Goal: Task Accomplishment & Management: Use online tool/utility

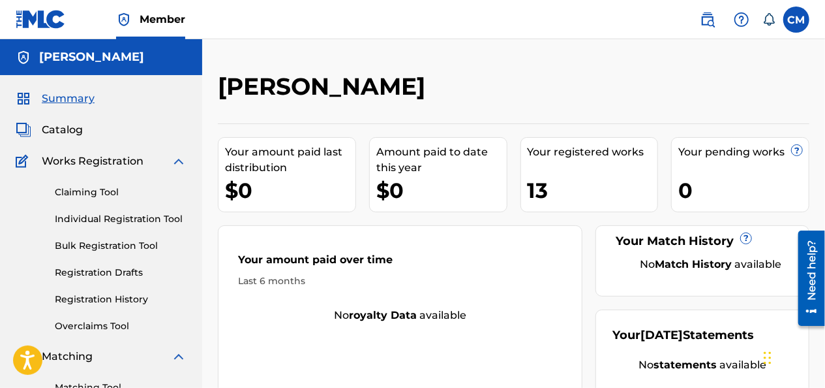
click at [419, 50] on div "[PERSON_NAME] dreamer Your amount paid last distribution $0 Amount paid to date…" at bounding box center [513, 392] width 623 height 707
click at [398, 129] on div "Your amount paid last distribution $0 Amount paid to date this year $0 Your reg…" at bounding box center [514, 271] width 592 height 297
click at [46, 134] on span "Catalog" at bounding box center [62, 130] width 41 height 16
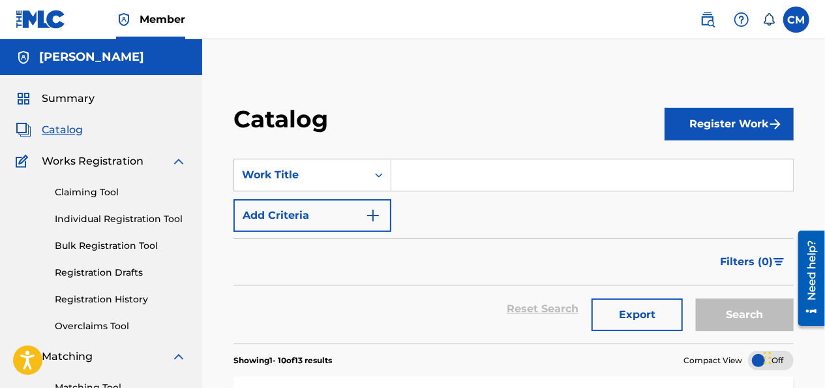
click at [432, 174] on input "Search Form" at bounding box center [592, 174] width 402 height 31
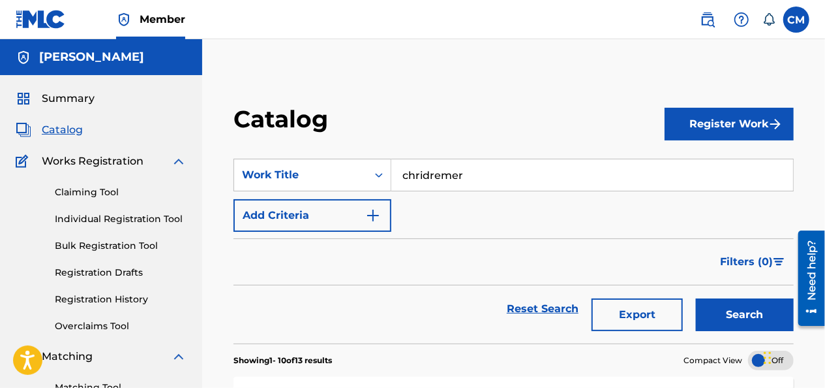
click at [696, 298] on button "Search" at bounding box center [745, 314] width 98 height 33
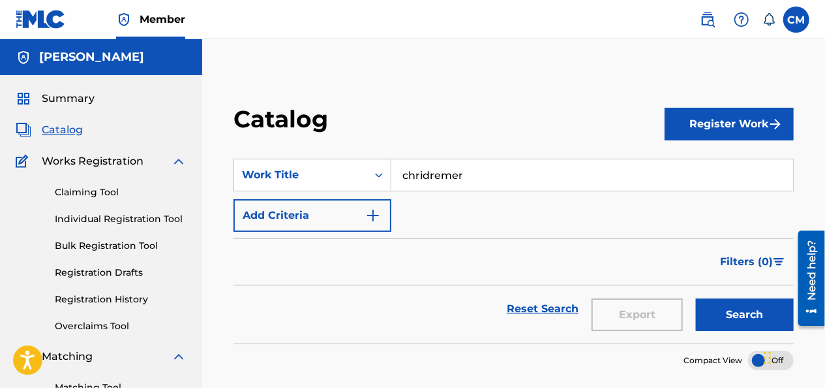
click at [423, 172] on input "chridremer" at bounding box center [592, 174] width 402 height 31
click at [696, 298] on button "Search" at bounding box center [745, 314] width 98 height 33
type input "[PERSON_NAME]"
click at [696, 298] on button "Search" at bounding box center [745, 314] width 98 height 33
click at [733, 310] on button "Search" at bounding box center [745, 314] width 98 height 33
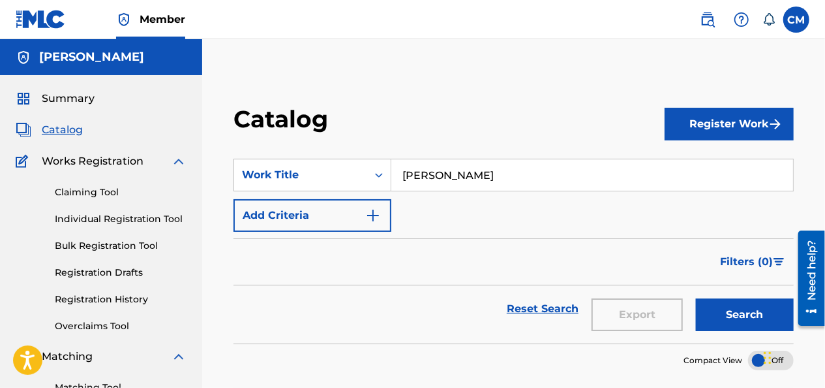
click at [478, 177] on input "[PERSON_NAME]" at bounding box center [592, 174] width 402 height 31
drag, startPoint x: 502, startPoint y: 180, endPoint x: 211, endPoint y: 167, distance: 291.3
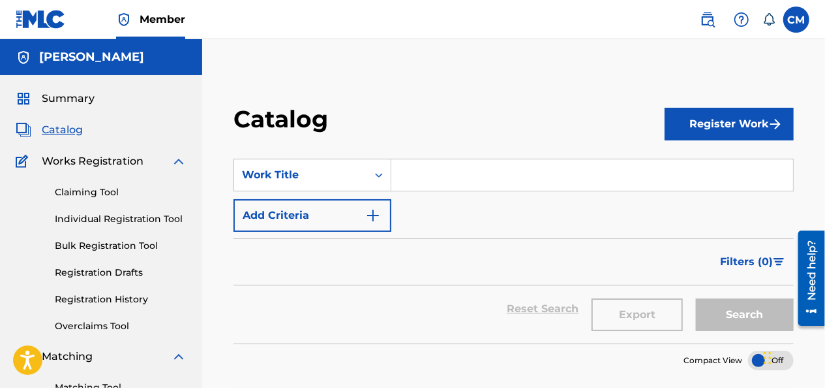
click at [757, 112] on button "Register Work" at bounding box center [729, 124] width 129 height 33
click at [701, 163] on link "Individual" at bounding box center [729, 166] width 129 height 31
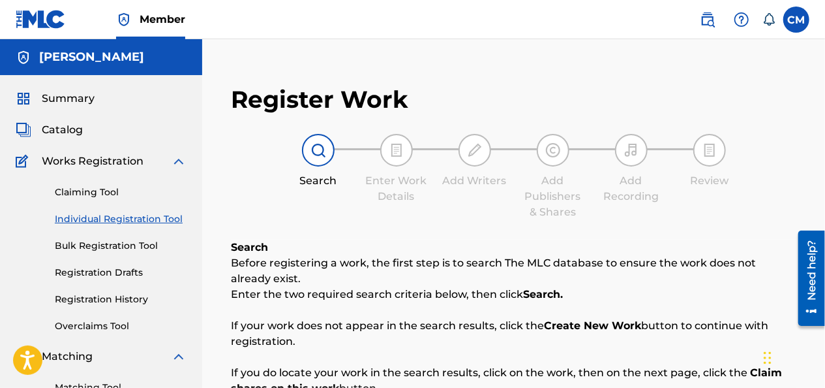
click at [326, 154] on img at bounding box center [319, 150] width 16 height 16
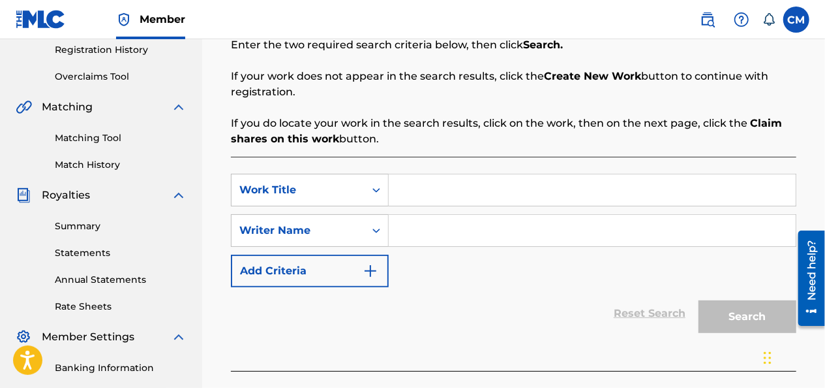
scroll to position [261, 0]
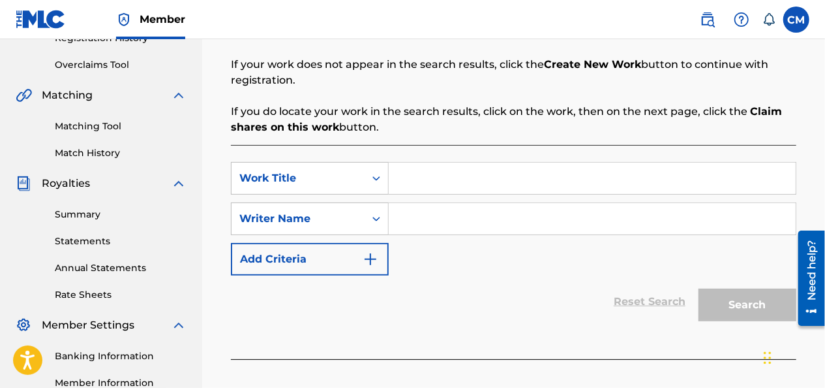
click at [418, 183] on input "Search Form" at bounding box center [592, 177] width 407 height 31
click at [421, 207] on input "Search Form" at bounding box center [592, 218] width 407 height 31
type input "[PERSON_NAME]"
click at [457, 189] on input "Search Form" at bounding box center [592, 177] width 407 height 31
click at [377, 255] on img "Search Form" at bounding box center [371, 259] width 16 height 16
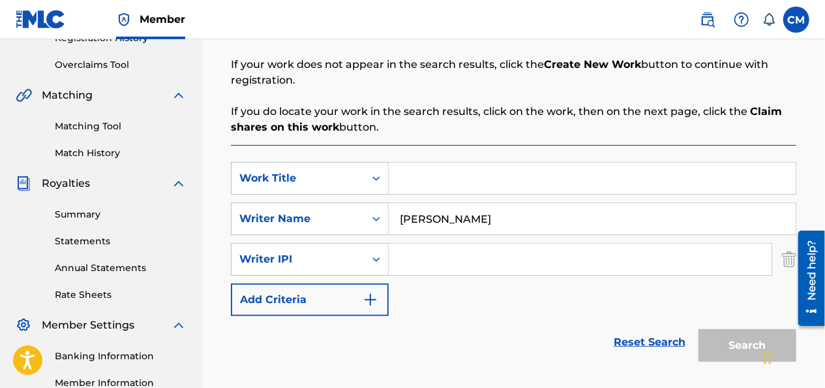
click at [408, 258] on input "Search Form" at bounding box center [580, 258] width 383 height 31
type input "00363848822"
click at [369, 305] on img "Search Form" at bounding box center [371, 300] width 16 height 16
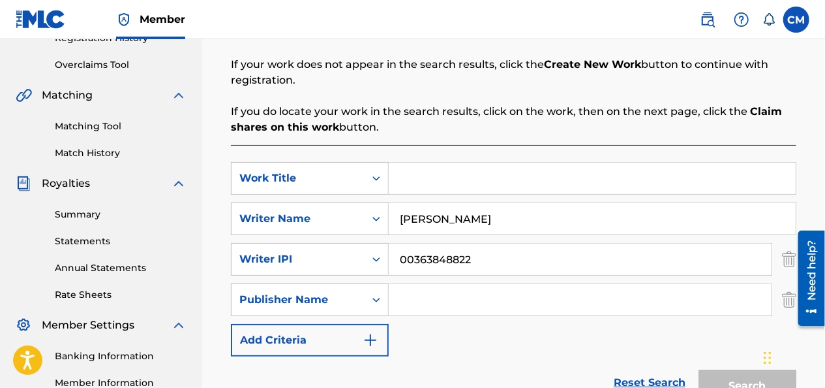
click at [429, 301] on input "Search Form" at bounding box center [580, 299] width 383 height 31
type input "[PERSON_NAME]"
click at [376, 344] on img "Search Form" at bounding box center [371, 340] width 16 height 16
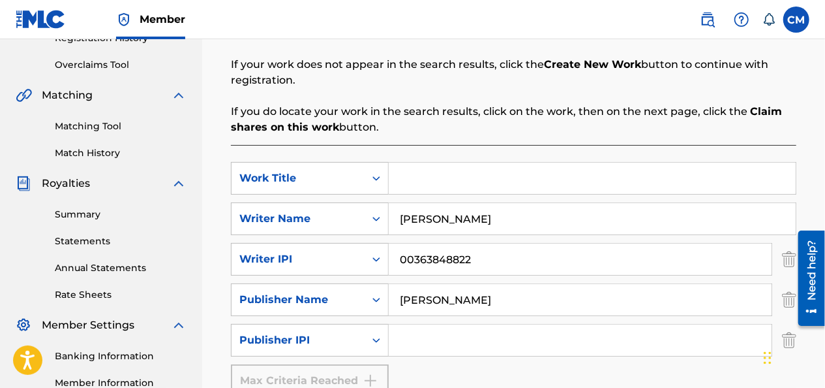
click at [431, 337] on input "Search Form" at bounding box center [580, 339] width 383 height 31
click at [395, 174] on input "Search Form" at bounding box center [592, 177] width 407 height 31
click at [470, 179] on input "Search Form" at bounding box center [592, 177] width 407 height 31
type input "wiz got wings"
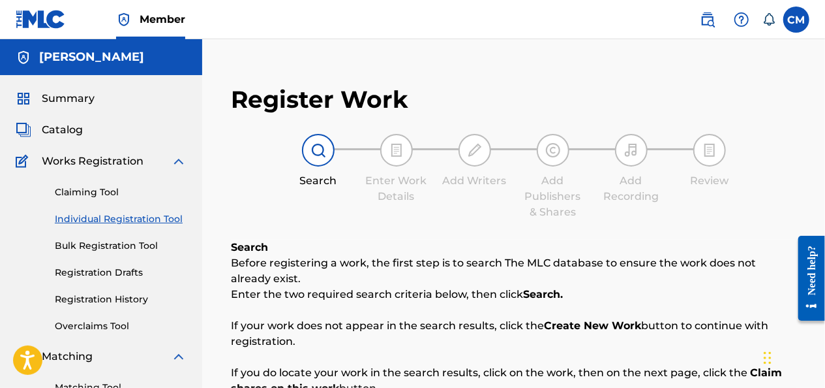
click at [313, 147] on img at bounding box center [319, 150] width 16 height 16
click at [309, 146] on div at bounding box center [318, 150] width 33 height 33
click at [308, 140] on div at bounding box center [318, 150] width 33 height 33
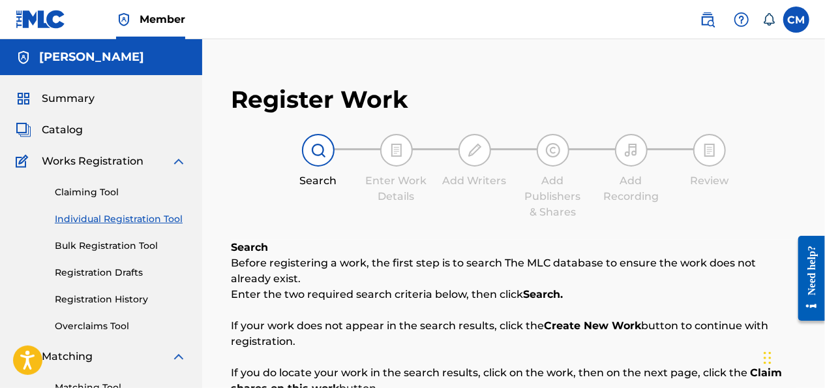
click at [91, 215] on link "Individual Registration Tool" at bounding box center [121, 219] width 132 height 14
click at [312, 150] on img at bounding box center [319, 150] width 16 height 16
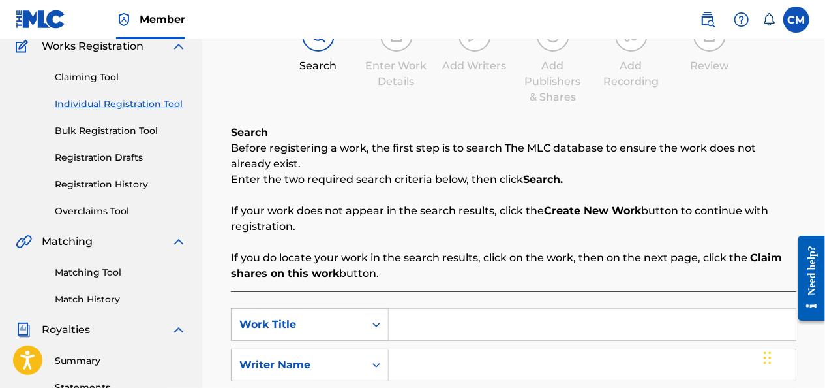
scroll to position [339, 0]
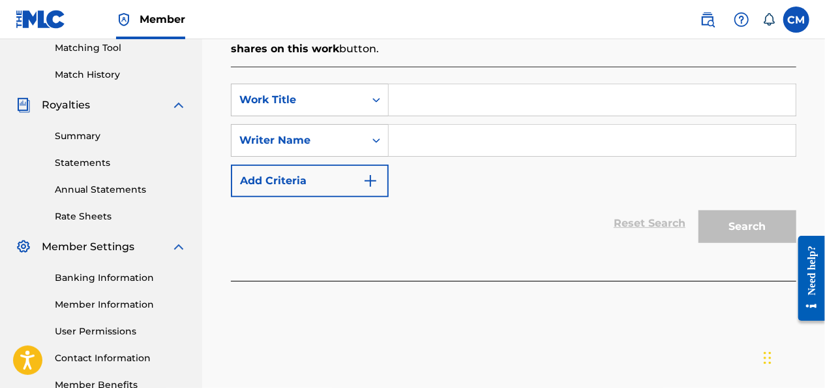
click at [439, 107] on input "Search Form" at bounding box center [592, 99] width 407 height 31
click at [428, 153] on input "Search Form" at bounding box center [592, 140] width 407 height 31
type input "[PERSON_NAME]"
click at [434, 107] on input "Search Form" at bounding box center [592, 99] width 407 height 31
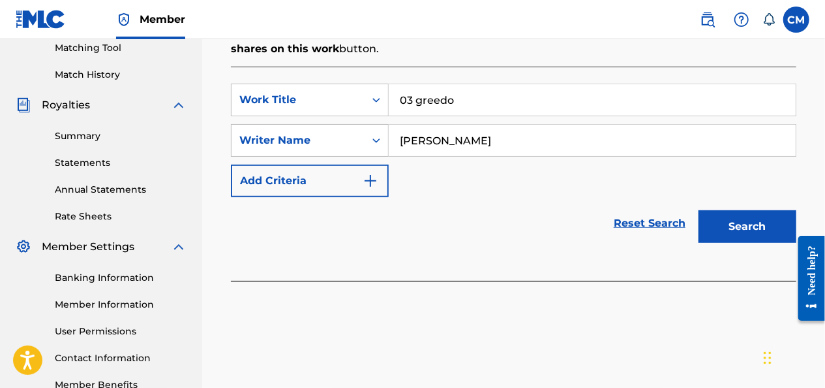
type input "03 greedo"
click at [742, 222] on button "Search" at bounding box center [748, 226] width 98 height 33
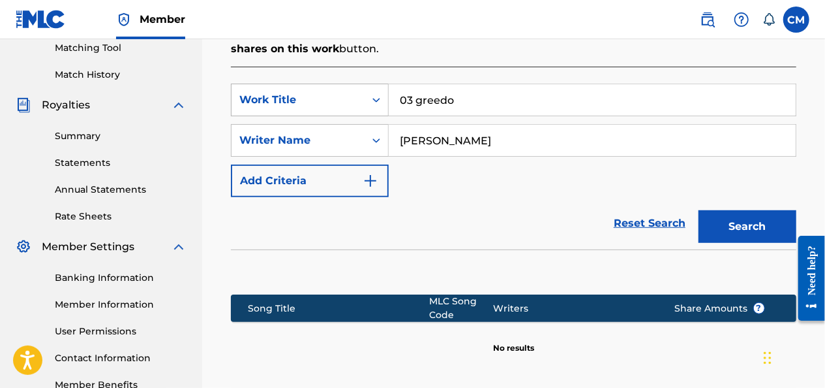
drag, startPoint x: 511, startPoint y: 138, endPoint x: 321, endPoint y: 109, distance: 192.7
click at [321, 109] on div "SearchWithCriteriae09f74bf-44a2-4ff9-8f83-ad57b10ca3d4 Work Title 03 greedo Sea…" at bounding box center [514, 141] width 566 height 114
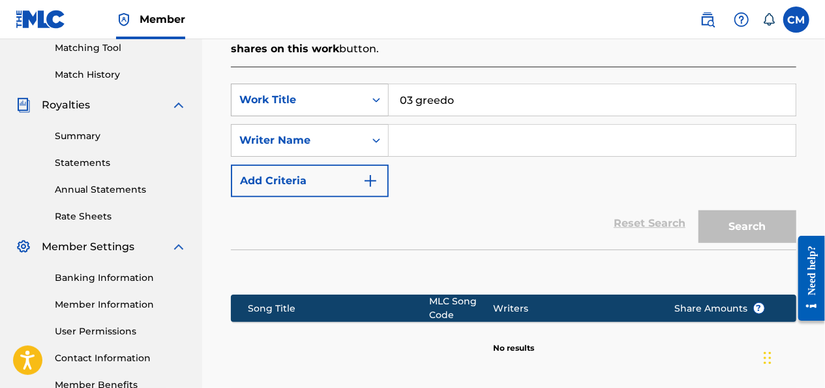
drag, startPoint x: 484, startPoint y: 100, endPoint x: 369, endPoint y: 104, distance: 115.5
click at [369, 104] on div "SearchWithCriteriae09f74bf-44a2-4ff9-8f83-ad57b10ca3d4 Work Title 03 greedo" at bounding box center [514, 100] width 566 height 33
click at [462, 142] on input "Search Form" at bounding box center [592, 140] width 407 height 31
type input "03 greedo"
click at [407, 106] on input "Search Form" at bounding box center [592, 99] width 407 height 31
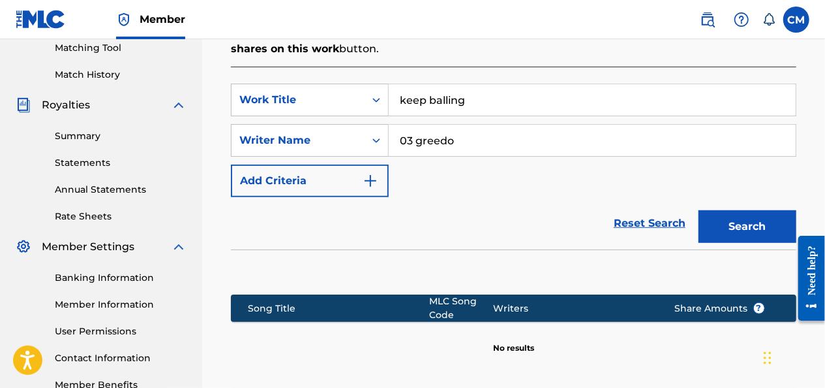
click at [477, 98] on input "keep balling" at bounding box center [592, 99] width 407 height 31
type input "keep ballin"
drag, startPoint x: 473, startPoint y: 143, endPoint x: 209, endPoint y: 150, distance: 263.7
click at [209, 150] on div "Register Work Search Enter Work Details Add Writers Add Publishers & Shares Add…" at bounding box center [513, 99] width 623 height 733
click at [710, 214] on button "Search" at bounding box center [748, 226] width 98 height 33
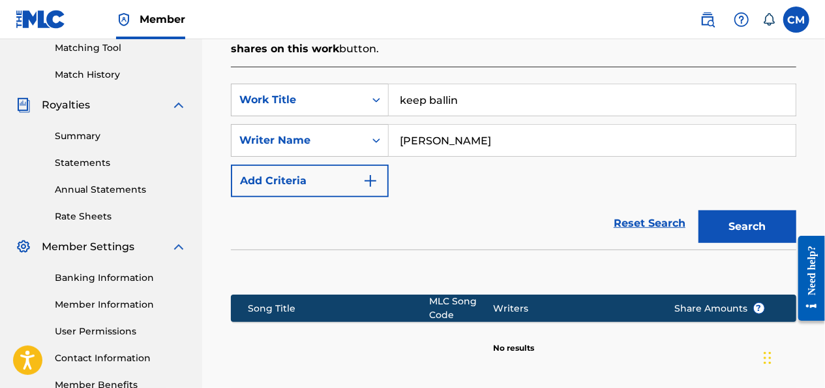
click at [419, 138] on input "wiz khalifa" at bounding box center [592, 140] width 407 height 31
click at [699, 210] on button "Search" at bounding box center [748, 226] width 98 height 33
type input "wiz khalifa"
drag, startPoint x: 465, startPoint y: 99, endPoint x: 352, endPoint y: 85, distance: 113.7
click at [352, 85] on div "SearchWithCriteriae09f74bf-44a2-4ff9-8f83-ad57b10ca3d4 Work Title keep ballin" at bounding box center [514, 100] width 566 height 33
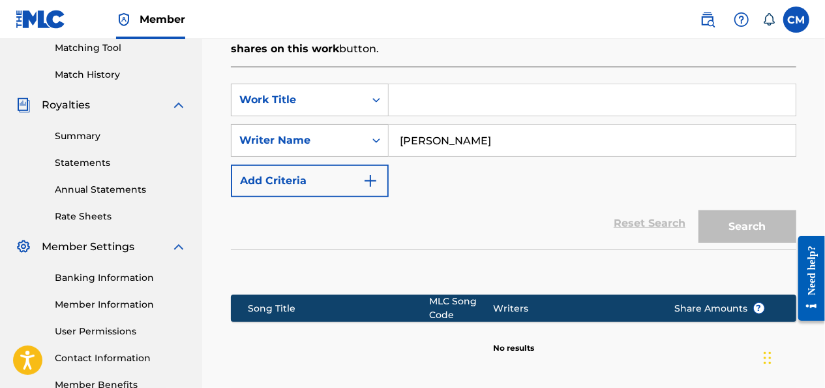
click at [425, 106] on input "Search Form" at bounding box center [592, 99] width 407 height 31
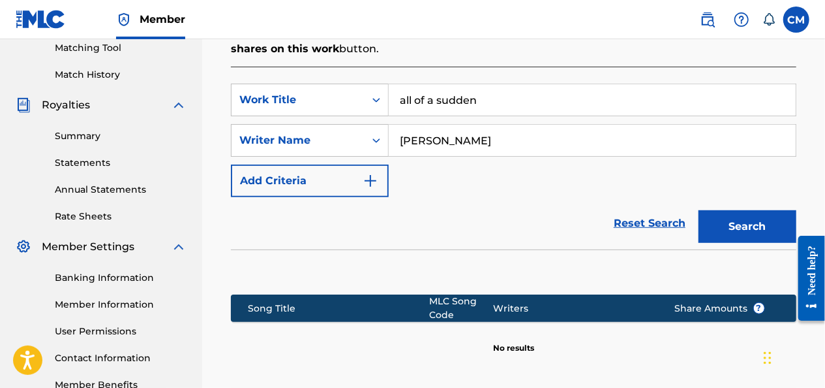
type input "all of a sudden"
click at [748, 222] on button "Search" at bounding box center [748, 226] width 98 height 33
drag, startPoint x: 513, startPoint y: 98, endPoint x: 275, endPoint y: 82, distance: 238.0
click at [275, 82] on div "SearchWithCriteriae09f74bf-44a2-4ff9-8f83-ad57b10ca3d4 Work Title all of a sudd…" at bounding box center [514, 236] width 566 height 339
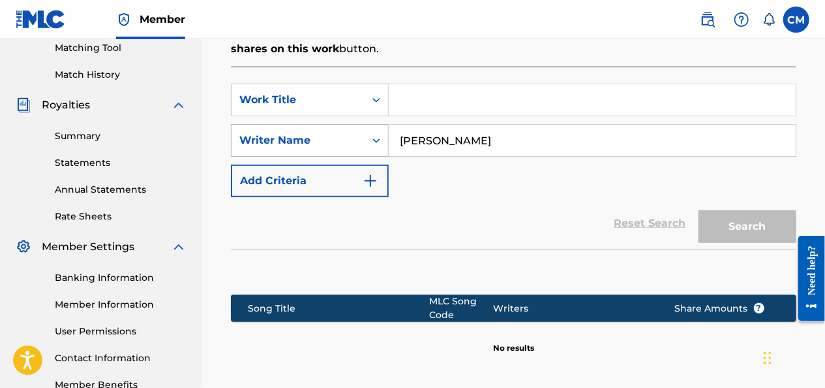
drag, startPoint x: 456, startPoint y: 141, endPoint x: 305, endPoint y: 145, distance: 150.8
click at [305, 145] on div "SearchWithCriteria71f2dc17-35dd-4535-ae7d-0a4667fa480a Writer Name wiz khalifa" at bounding box center [514, 140] width 566 height 33
type input "duke duce"
click at [428, 102] on input "Search Form" at bounding box center [592, 99] width 407 height 31
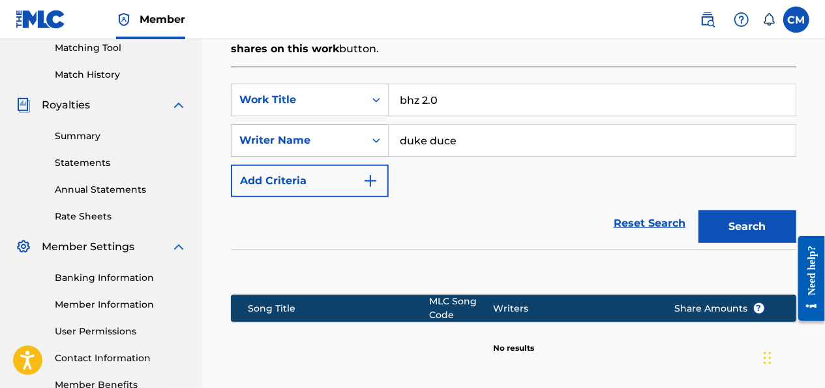
type input "bhz 2.0"
click at [740, 228] on button "Search" at bounding box center [748, 226] width 98 height 33
click at [441, 143] on input "duke duce" at bounding box center [592, 140] width 407 height 31
click at [436, 141] on input "duke duce" at bounding box center [592, 140] width 407 height 31
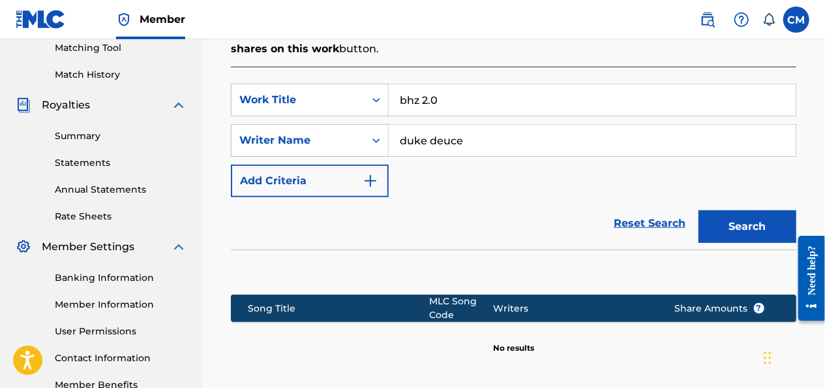
type input "duke deuce"
click at [725, 230] on button "Search" at bounding box center [748, 226] width 98 height 33
click at [507, 99] on input "bhz 2.0" at bounding box center [592, 99] width 407 height 31
click at [496, 132] on input "duke deuce" at bounding box center [592, 140] width 407 height 31
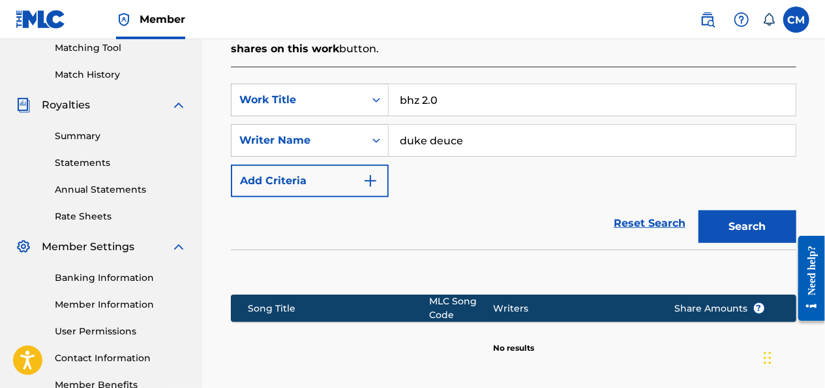
click at [483, 113] on input "bhz 2.0" at bounding box center [592, 99] width 407 height 31
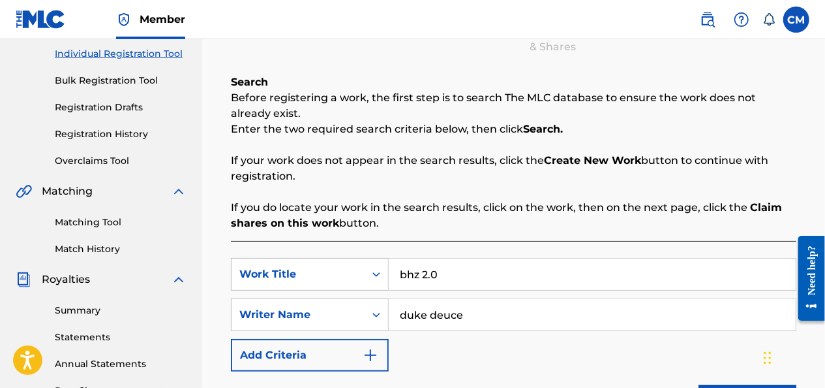
scroll to position [166, 0]
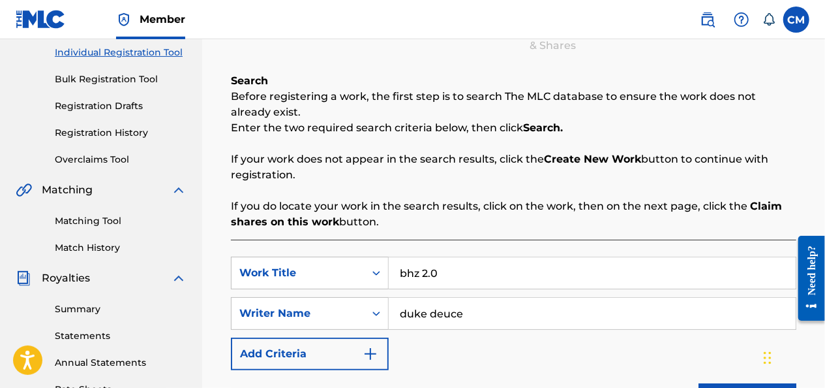
drag, startPoint x: 517, startPoint y: 316, endPoint x: 299, endPoint y: 214, distance: 240.2
click at [299, 214] on div "Search Before registering a work, the first step is to search The MLC database …" at bounding box center [514, 326] width 566 height 506
type input "premo rice"
drag, startPoint x: 466, startPoint y: 270, endPoint x: 242, endPoint y: 234, distance: 226.7
click at [242, 234] on div "Search Before registering a work, the first step is to search The MLC database …" at bounding box center [514, 326] width 566 height 506
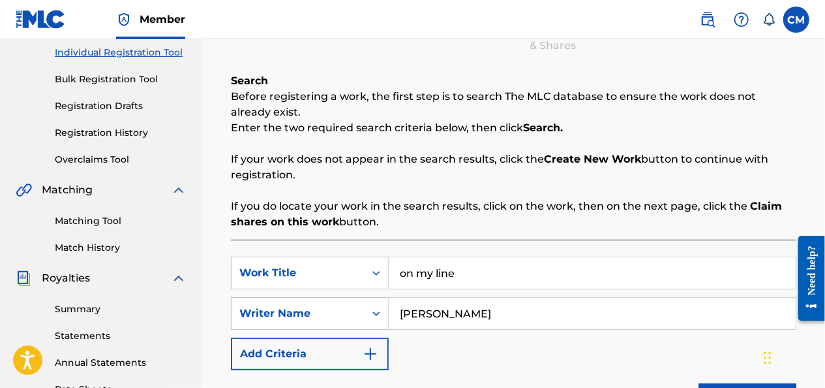
type input "on my line"
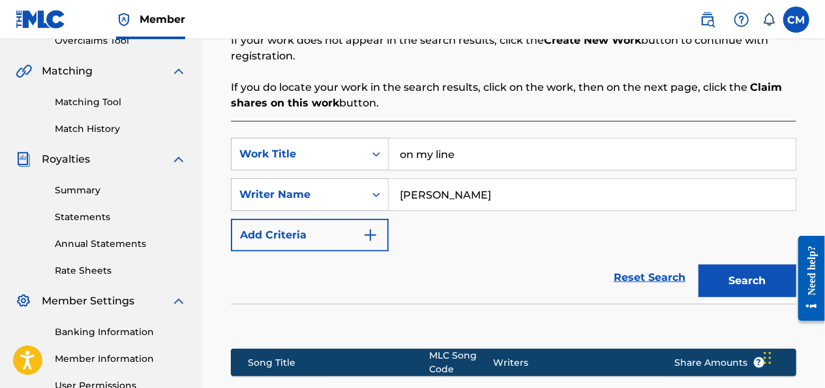
scroll to position [265, 0]
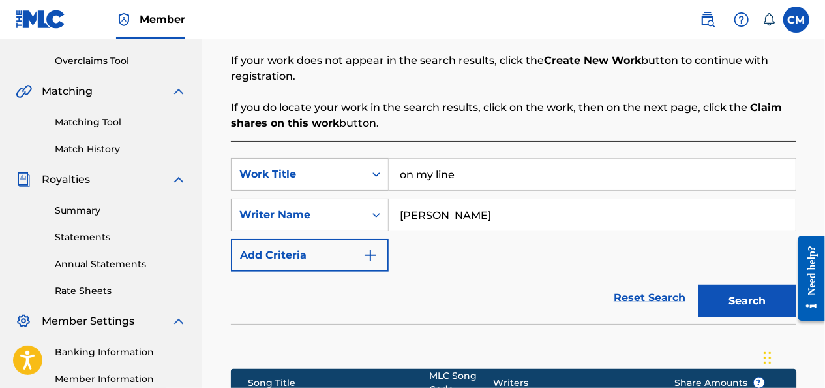
drag, startPoint x: 486, startPoint y: 179, endPoint x: 312, endPoint y: 198, distance: 174.6
click at [312, 198] on div "SearchWithCriteriae09f74bf-44a2-4ff9-8f83-ad57b10ca3d4 Work Title on my line Se…" at bounding box center [514, 215] width 566 height 114
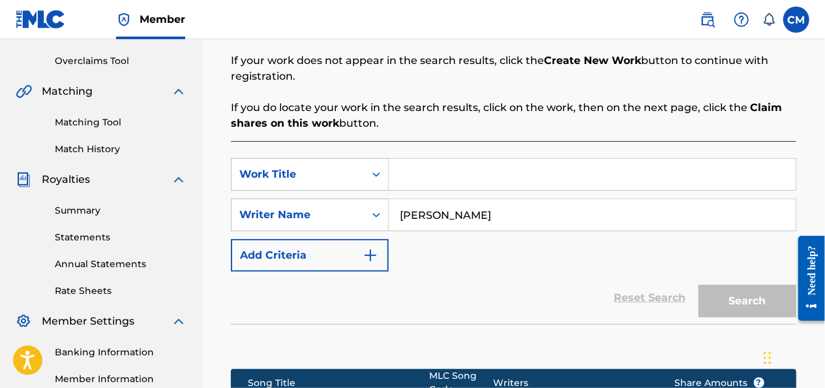
drag, startPoint x: 470, startPoint y: 212, endPoint x: 228, endPoint y: 200, distance: 242.3
click at [228, 200] on div "Register Work Search Enter Work Details Add Writers Add Publishers & Shares Add…" at bounding box center [514, 173] width 592 height 733
type input "03"
click at [421, 163] on input "Search Form" at bounding box center [592, 174] width 407 height 31
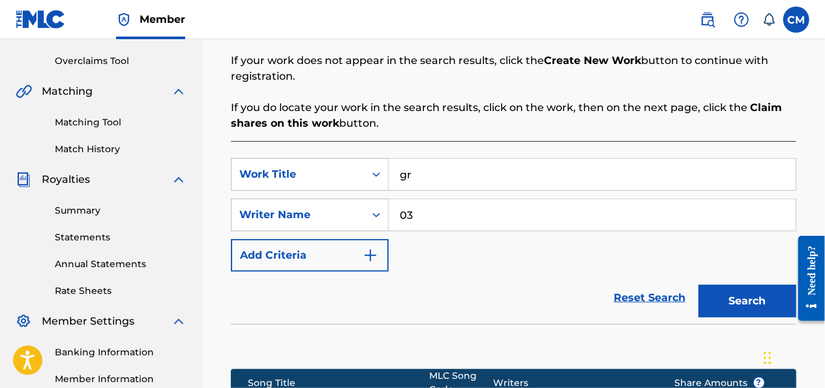
type input "g"
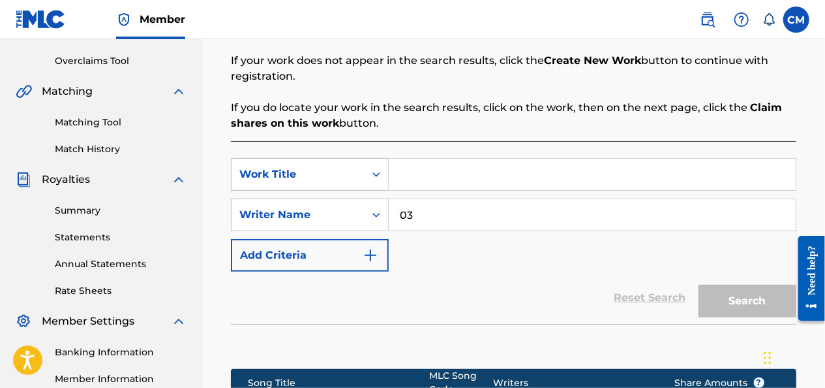
click at [425, 211] on input "03" at bounding box center [592, 214] width 407 height 31
type input "03 greedo"
click at [451, 177] on input "Search Form" at bounding box center [592, 174] width 407 height 31
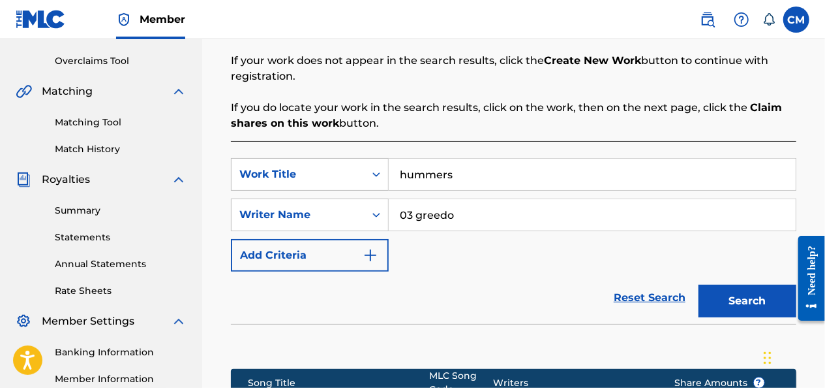
type input "hummers"
click at [720, 284] on button "Search" at bounding box center [748, 300] width 98 height 33
drag, startPoint x: 823, startPoint y: 197, endPoint x: 829, endPoint y: 233, distance: 36.5
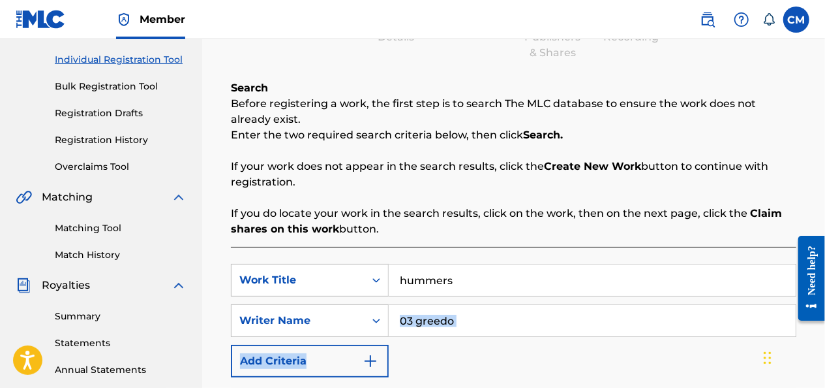
scroll to position [158, 0]
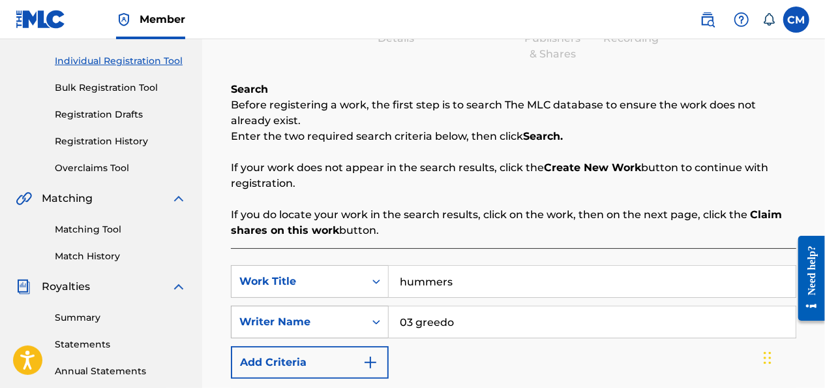
drag, startPoint x: 468, startPoint y: 285, endPoint x: 388, endPoint y: 320, distance: 87.4
click at [388, 320] on div "SearchWithCriteriae09f74bf-44a2-4ff9-8f83-ad57b10ca3d4 Work Title hummers Searc…" at bounding box center [514, 322] width 566 height 114
drag, startPoint x: 519, startPoint y: 324, endPoint x: 267, endPoint y: 311, distance: 252.8
click at [267, 311] on div "SearchWithCriteria71f2dc17-35dd-4535-ae7d-0a4667fa480a Writer Name 03 greedo" at bounding box center [514, 321] width 566 height 33
click at [123, 85] on link "Bulk Registration Tool" at bounding box center [121, 88] width 132 height 14
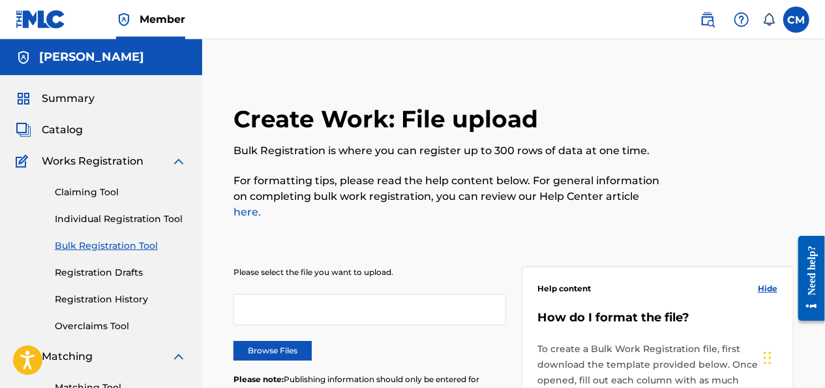
click at [95, 189] on link "Claiming Tool" at bounding box center [121, 192] width 132 height 14
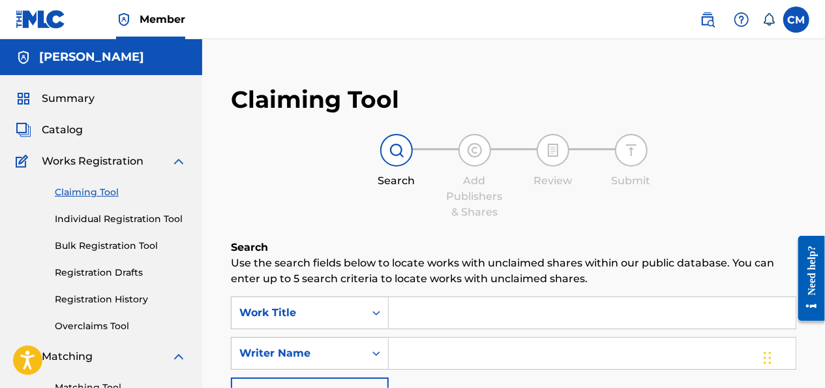
click at [466, 311] on input "Search Form" at bounding box center [592, 312] width 407 height 31
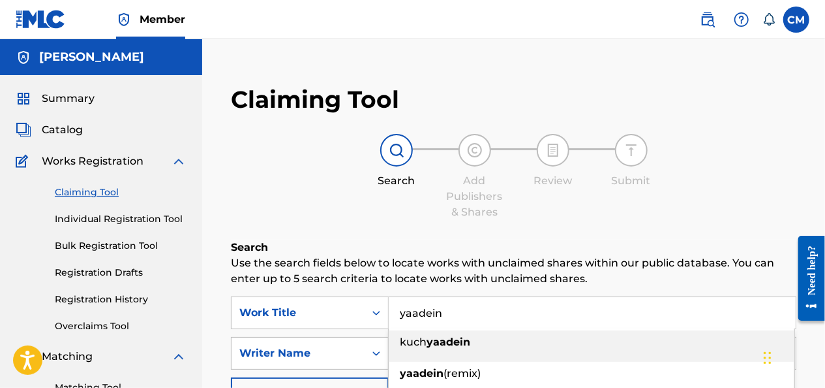
type input "yaadein"
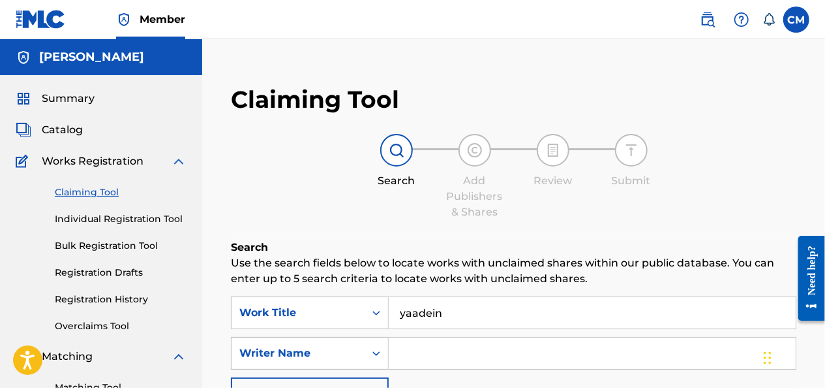
click at [555, 258] on p "Use the search fields below to locate works with unclaimed shares within our pu…" at bounding box center [514, 270] width 566 height 31
click at [461, 342] on input "Search Form" at bounding box center [592, 352] width 407 height 31
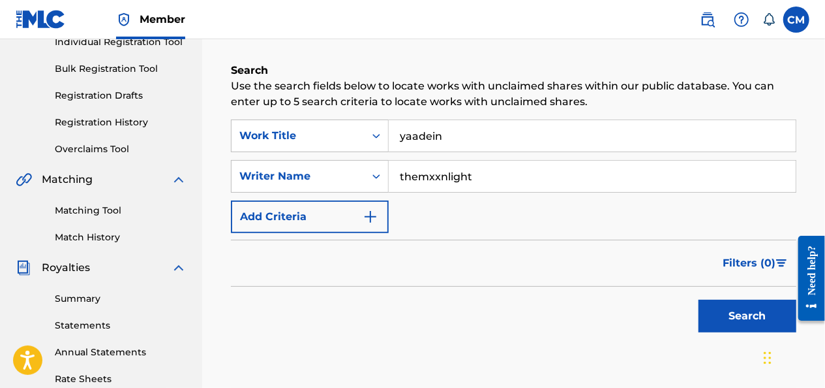
scroll to position [179, 0]
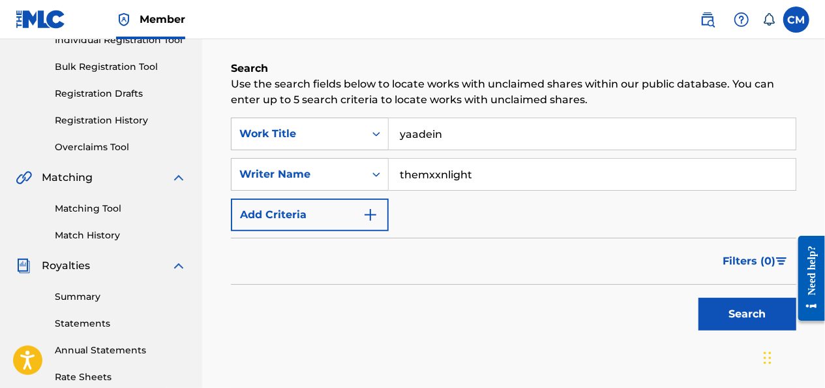
click at [750, 313] on button "Search" at bounding box center [748, 313] width 98 height 33
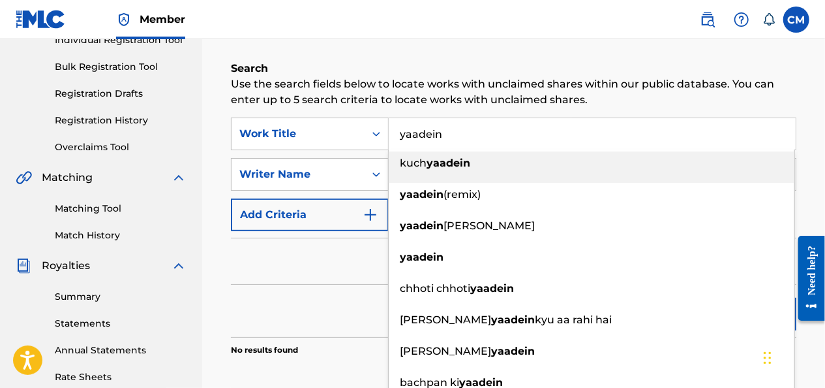
click at [465, 136] on input "yaadein" at bounding box center [592, 133] width 407 height 31
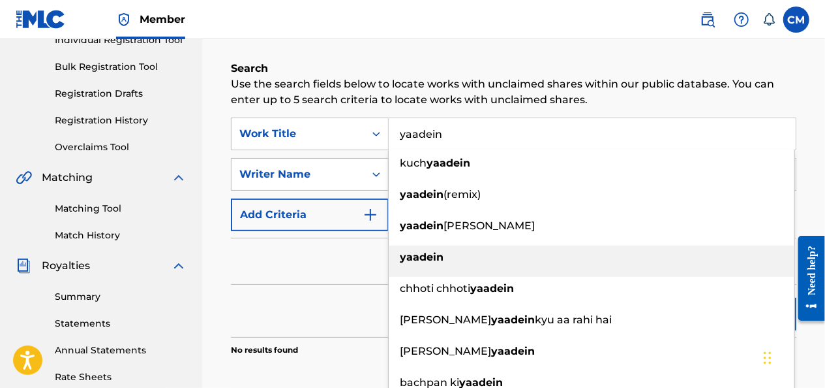
click at [423, 250] on div "yaadein" at bounding box center [592, 256] width 406 height 23
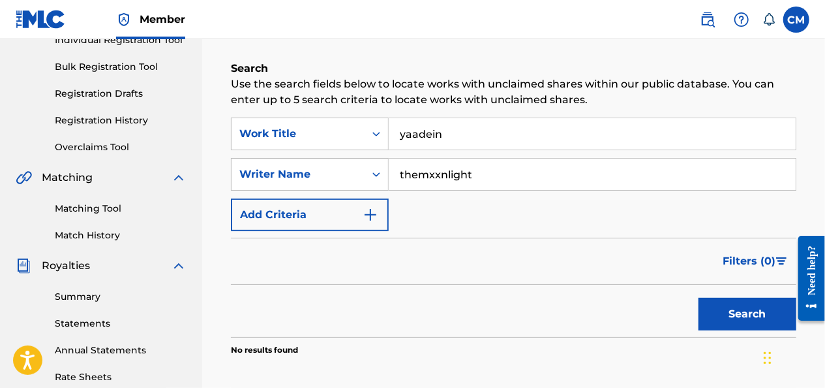
click at [703, 308] on button "Search" at bounding box center [748, 313] width 98 height 33
click at [421, 177] on input "themxxnlight" at bounding box center [592, 174] width 407 height 31
type input "the mxxnlight"
click at [720, 314] on button "Search" at bounding box center [748, 313] width 98 height 33
drag, startPoint x: 475, startPoint y: 166, endPoint x: 282, endPoint y: 151, distance: 193.0
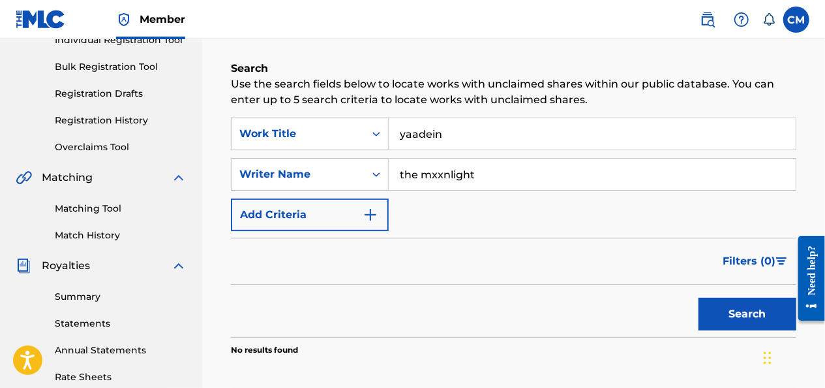
click at [282, 151] on div "SearchWithCriteriae09f74bf-44a2-4ff9-8f83-ad57b10ca3d4 Work Title yaadein Searc…" at bounding box center [514, 174] width 566 height 114
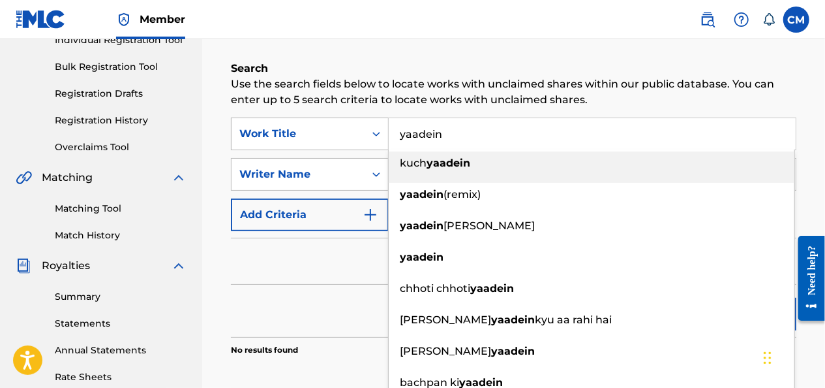
drag, startPoint x: 459, startPoint y: 141, endPoint x: 292, endPoint y: 122, distance: 167.4
click at [292, 122] on div "SearchWithCriteriae09f74bf-44a2-4ff9-8f83-ad57b10ca3d4 Work Title yaadein kuch …" at bounding box center [514, 133] width 566 height 33
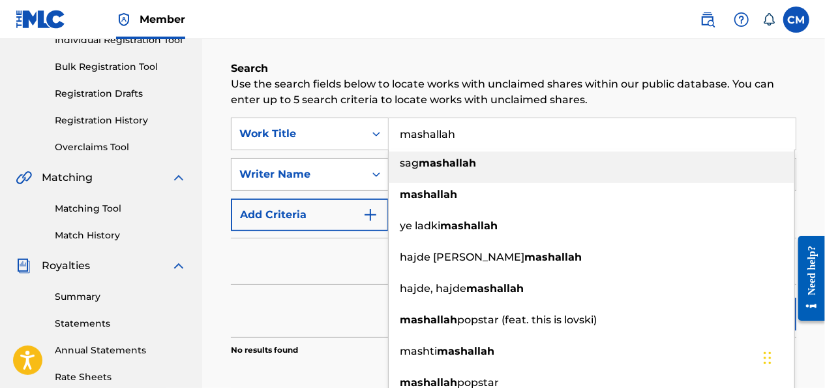
type input "mashallah"
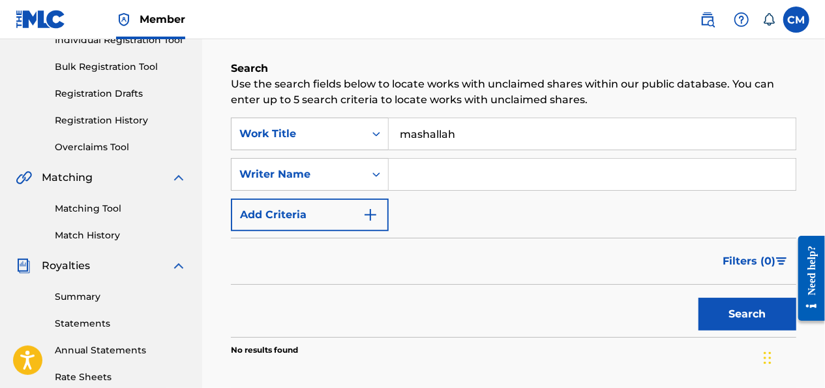
click at [309, 249] on div "Filters ( 0 )" at bounding box center [514, 260] width 566 height 47
click at [411, 182] on input "Search Form" at bounding box center [592, 174] width 407 height 31
type input "themxxnlight"
click at [734, 316] on button "Search" at bounding box center [748, 313] width 98 height 33
drag, startPoint x: 501, startPoint y: 165, endPoint x: 266, endPoint y: 99, distance: 244.6
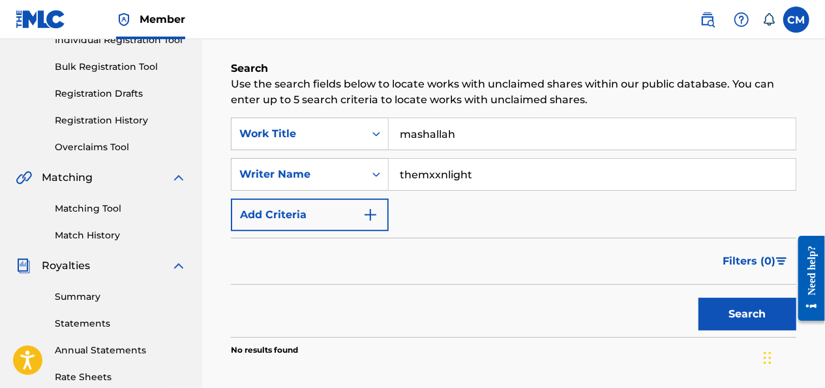
click at [266, 99] on div "Search Use the search fields below to locate works with unclaimed shares within…" at bounding box center [514, 241] width 566 height 360
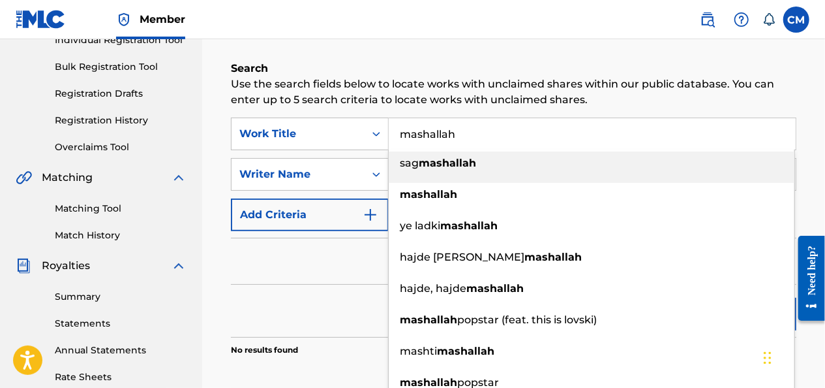
drag, startPoint x: 468, startPoint y: 138, endPoint x: 256, endPoint y: 93, distance: 216.9
click at [256, 93] on div "Search Use the search fields below to locate works with unclaimed shares within…" at bounding box center [514, 241] width 566 height 360
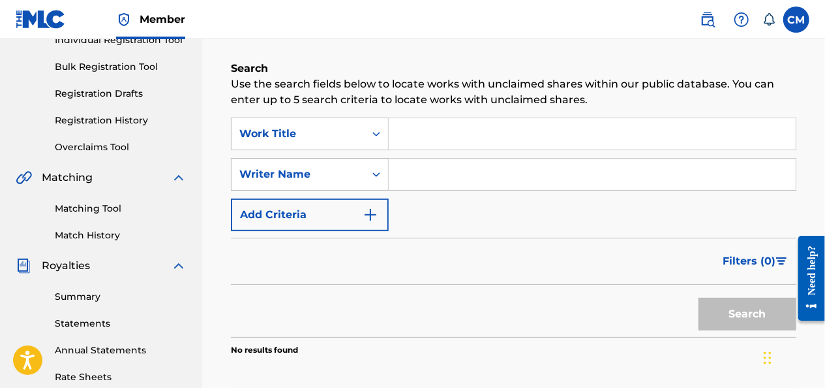
click at [413, 138] on input "Search Form" at bounding box center [592, 133] width 407 height 31
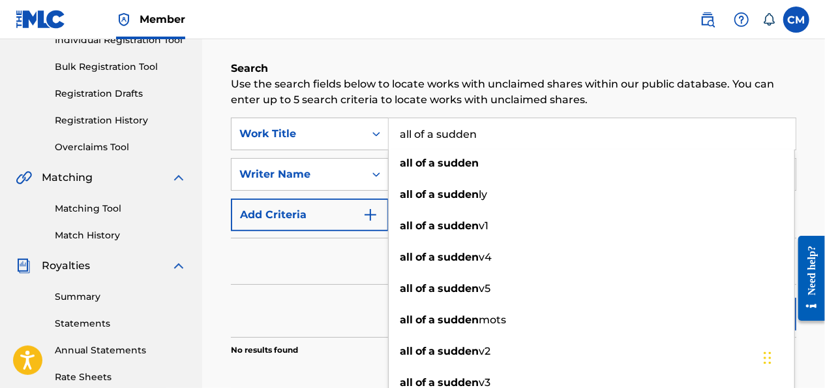
type input "all of a sudden"
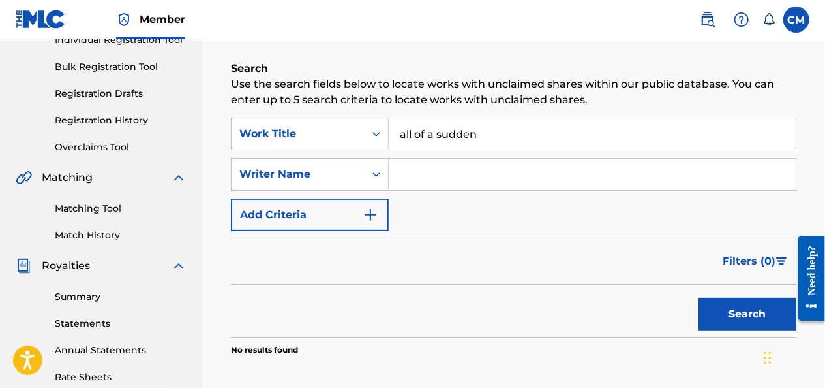
click at [377, 249] on div "Filters ( 0 )" at bounding box center [514, 260] width 566 height 47
click at [461, 174] on input "Search Form" at bounding box center [592, 174] width 407 height 31
type input "wiz khalifa"
click at [740, 324] on button "Search" at bounding box center [748, 313] width 98 height 33
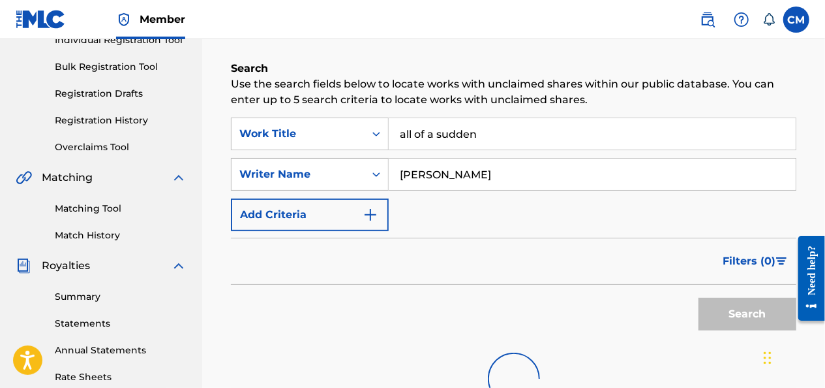
click at [740, 324] on button "Search" at bounding box center [748, 313] width 98 height 33
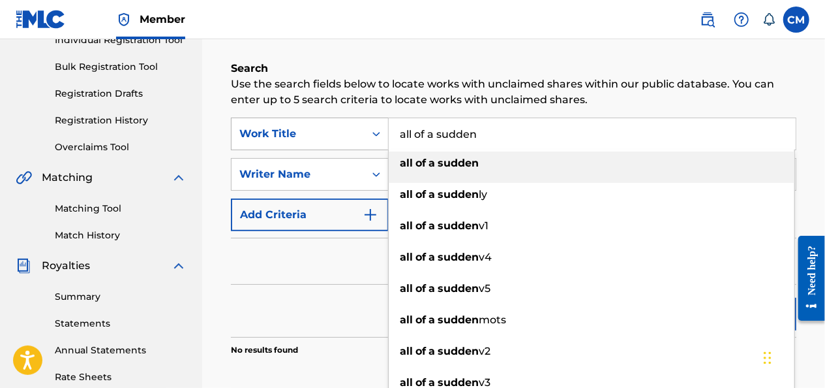
drag, startPoint x: 481, startPoint y: 144, endPoint x: 314, endPoint y: 138, distance: 167.8
click at [314, 138] on div "SearchWithCriteriae09f74bf-44a2-4ff9-8f83-ad57b10ca3d4 Work Title all of a sudd…" at bounding box center [514, 133] width 566 height 33
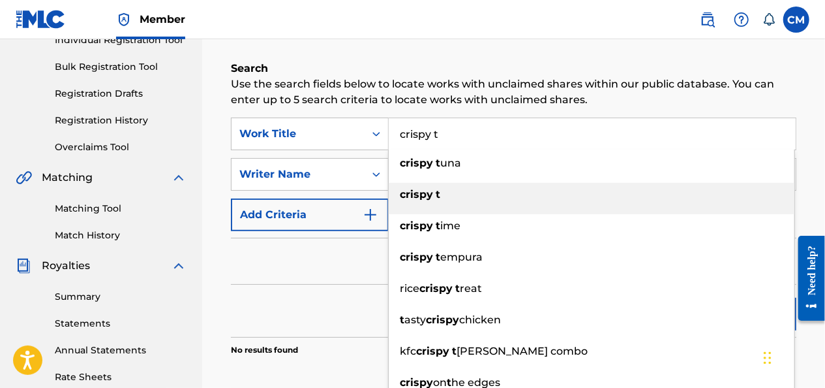
type input "crispy t"
click at [420, 199] on strong "crispy" at bounding box center [416, 194] width 33 height 12
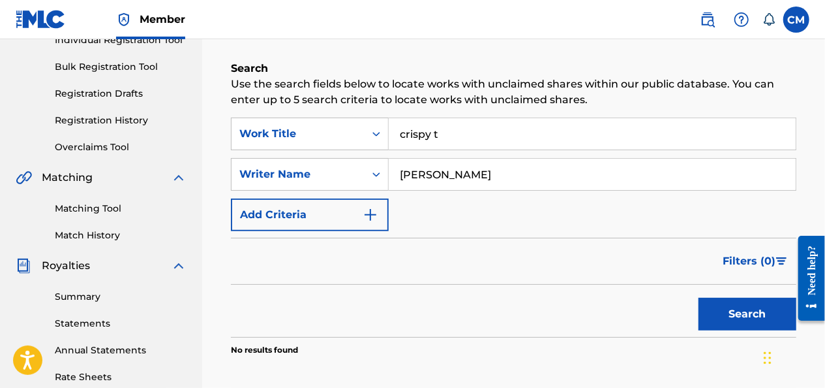
click at [722, 300] on button "Search" at bounding box center [748, 313] width 98 height 33
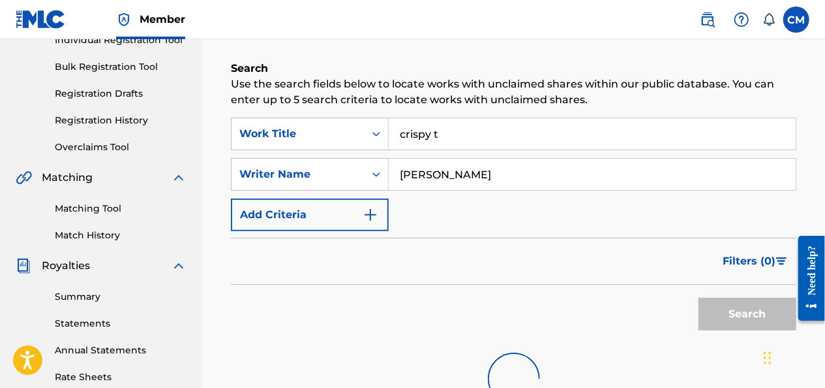
click at [722, 300] on button "Search" at bounding box center [748, 313] width 98 height 33
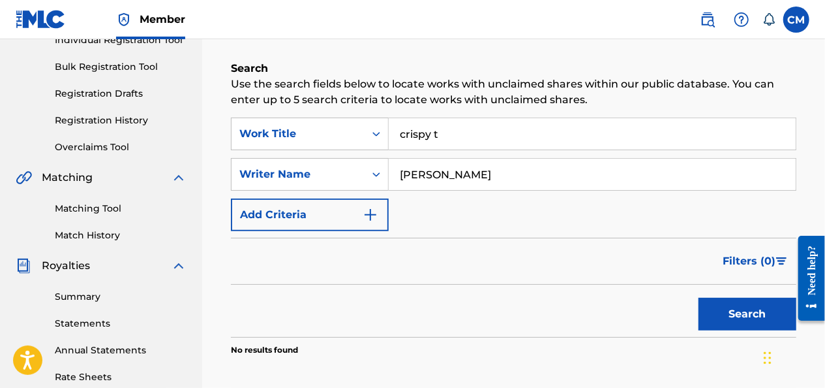
click at [486, 172] on input "wiz khalifa" at bounding box center [592, 174] width 407 height 31
click at [423, 169] on input "wiz khalifa" at bounding box center [592, 174] width 407 height 31
click at [716, 316] on button "Search" at bounding box center [748, 313] width 98 height 33
click at [418, 172] on input "wizkhalifa" at bounding box center [592, 174] width 407 height 31
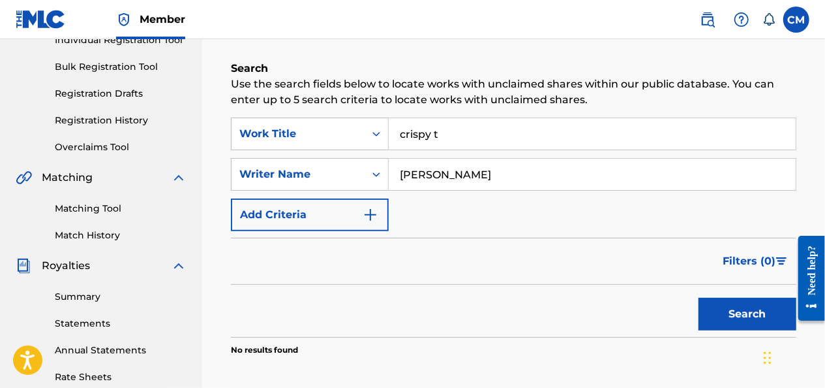
type input "wiz Khalifa"
click at [748, 318] on button "Search" at bounding box center [748, 313] width 98 height 33
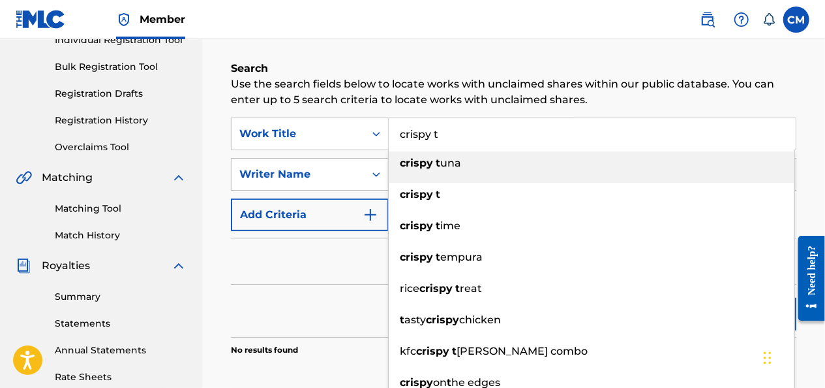
drag, startPoint x: 449, startPoint y: 137, endPoint x: 303, endPoint y: 114, distance: 148.0
click at [303, 114] on div "Search Use the search fields below to locate works with unclaimed shares within…" at bounding box center [514, 241] width 566 height 360
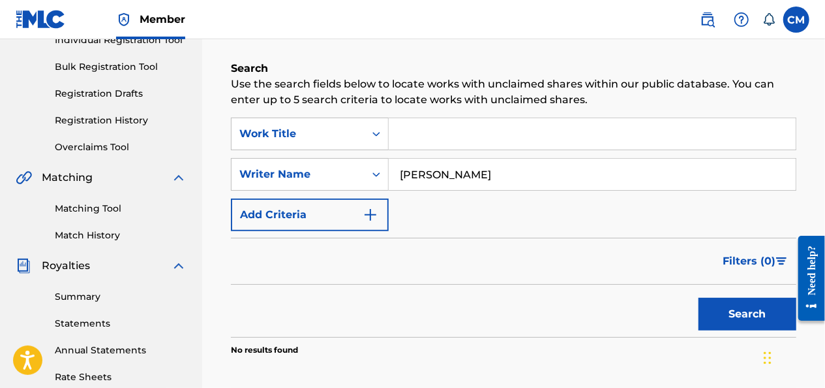
click at [736, 307] on button "Search" at bounding box center [748, 313] width 98 height 33
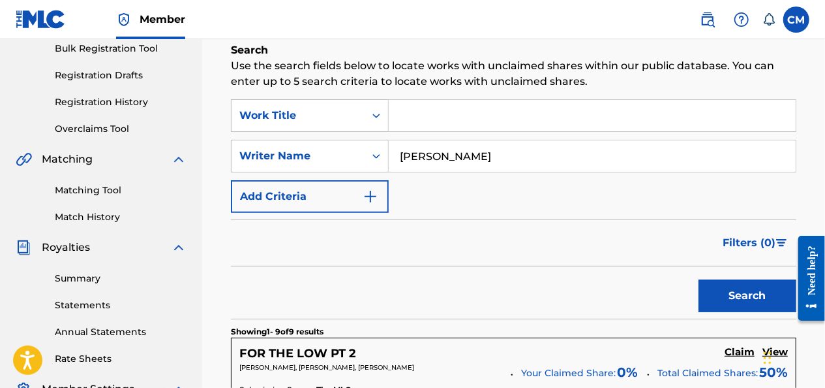
scroll to position [195, 0]
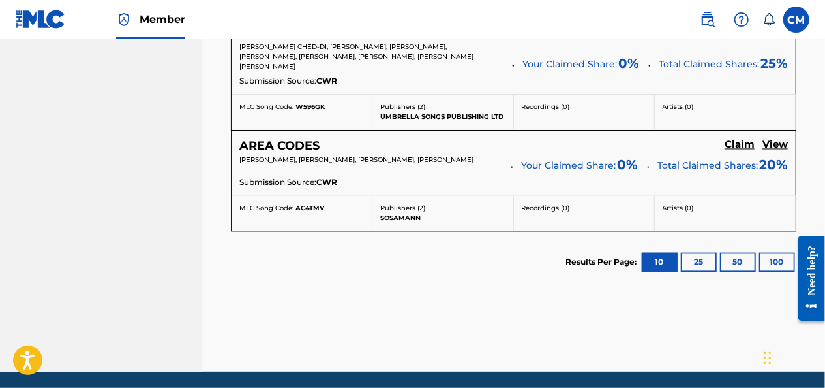
scroll to position [1237, 0]
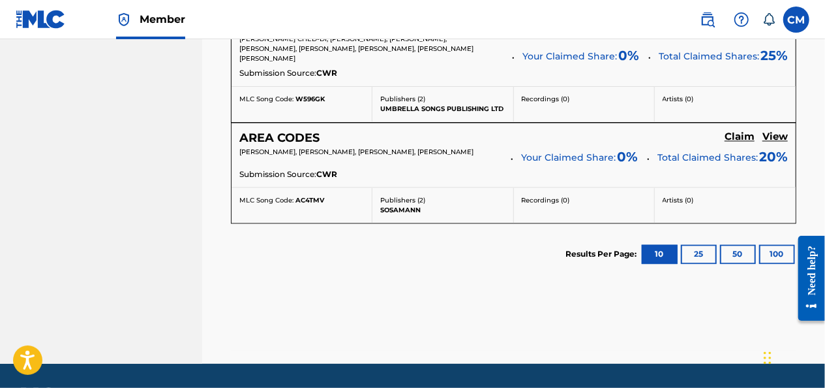
click at [710, 245] on button "25" at bounding box center [699, 255] width 36 height 20
click at [735, 245] on button "50" at bounding box center [738, 255] width 36 height 20
click at [772, 245] on button "100" at bounding box center [777, 255] width 36 height 20
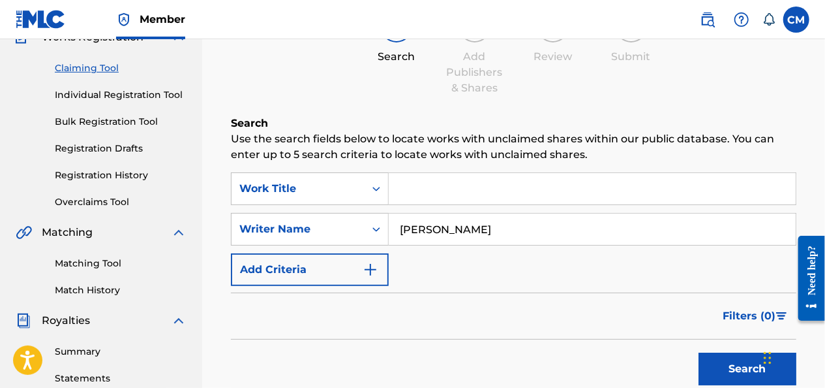
scroll to position [70, 0]
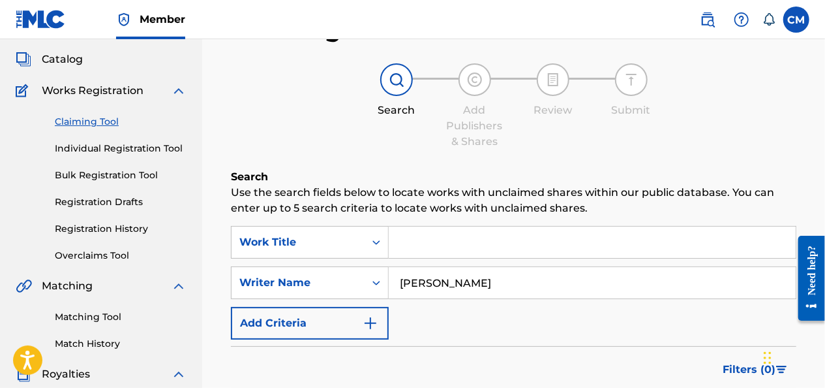
click at [425, 283] on input "wiz Khalifa" at bounding box center [592, 282] width 407 height 31
click at [421, 283] on input "wiz Khalifa" at bounding box center [592, 282] width 407 height 31
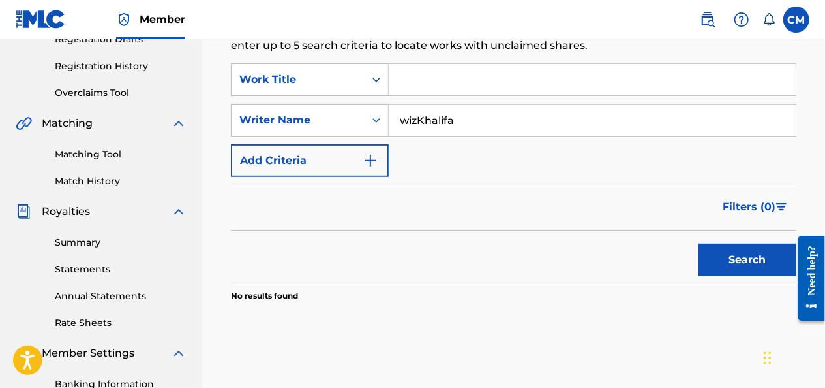
scroll to position [249, 0]
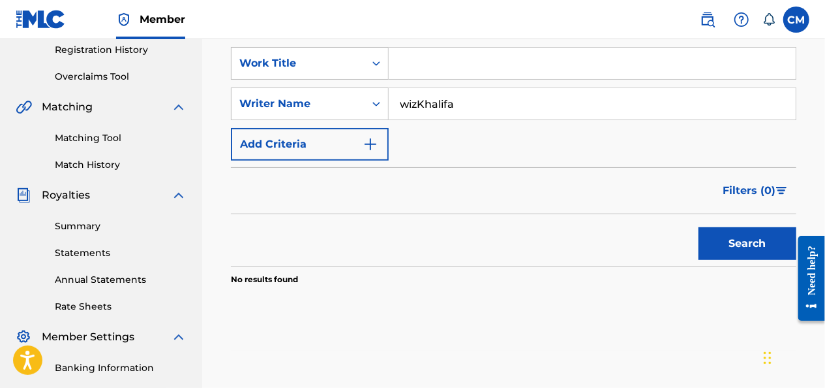
type input "wiz Khalifa"
drag, startPoint x: 468, startPoint y: 99, endPoint x: 352, endPoint y: 92, distance: 116.3
click at [352, 92] on div "SearchWithCriteria71f2dc17-35dd-4535-ae7d-0a4667fa480a Writer Name wiz Khalifa" at bounding box center [514, 103] width 566 height 33
type input "themxxnlight"
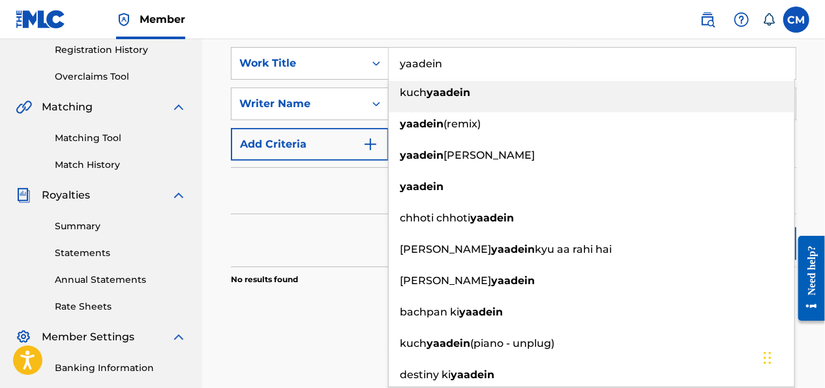
drag, startPoint x: 502, startPoint y: 68, endPoint x: 411, endPoint y: 66, distance: 90.7
click at [411, 66] on input "yaadein" at bounding box center [592, 63] width 407 height 31
type input "y"
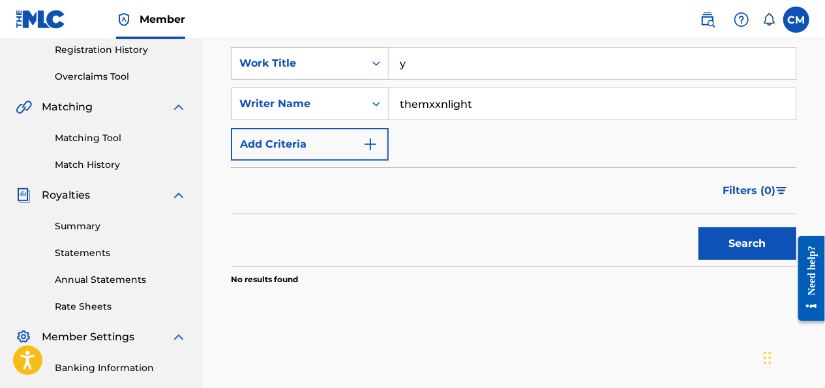
click at [411, 66] on input "y" at bounding box center [592, 63] width 407 height 31
click at [784, 249] on button "Search" at bounding box center [748, 243] width 98 height 33
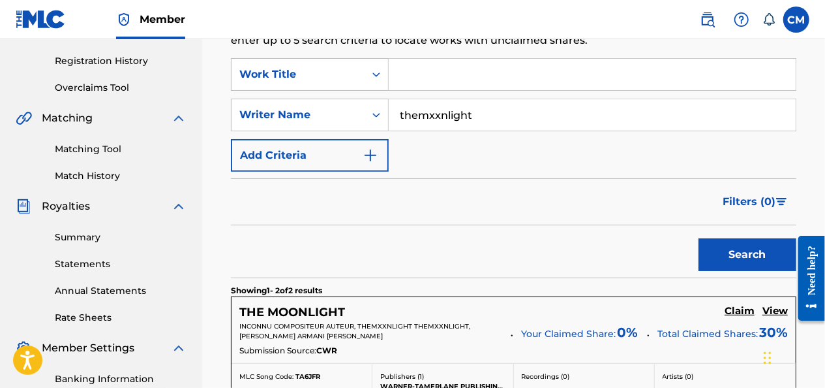
scroll to position [234, 0]
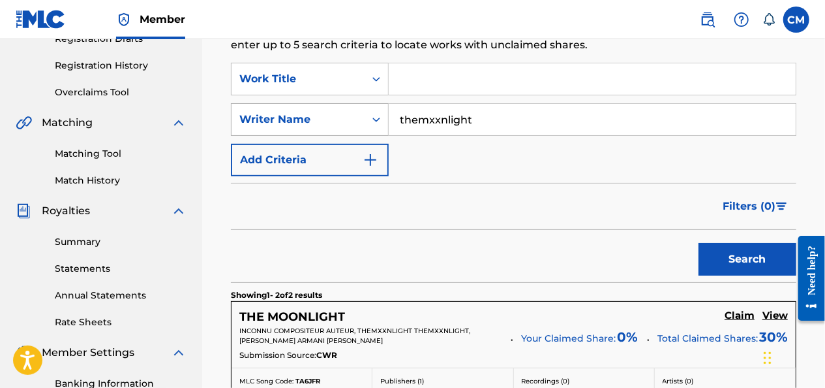
drag, startPoint x: 485, startPoint y: 117, endPoint x: 386, endPoint y: 105, distance: 99.9
click at [386, 105] on div "SearchWithCriteria71f2dc17-35dd-4535-ae7d-0a4667fa480a Writer Name themxxnlight" at bounding box center [514, 119] width 566 height 33
click at [726, 262] on button "Search" at bounding box center [748, 259] width 98 height 33
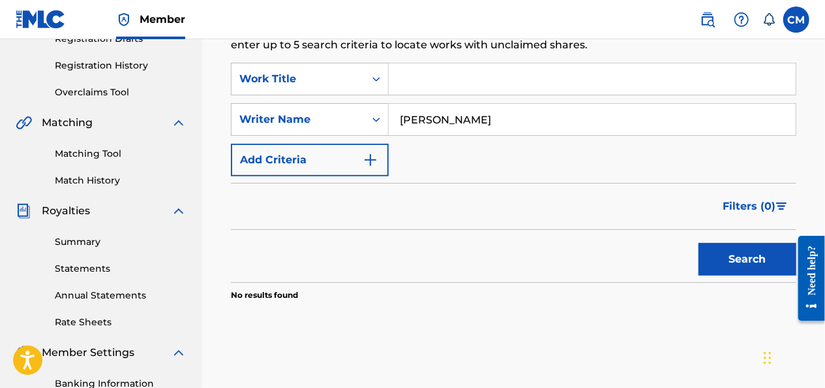
click at [433, 115] on input "[PERSON_NAME]" at bounding box center [592, 119] width 407 height 31
click at [427, 119] on input "[PERSON_NAME]" at bounding box center [592, 119] width 407 height 31
click at [745, 251] on button "Search" at bounding box center [748, 259] width 98 height 33
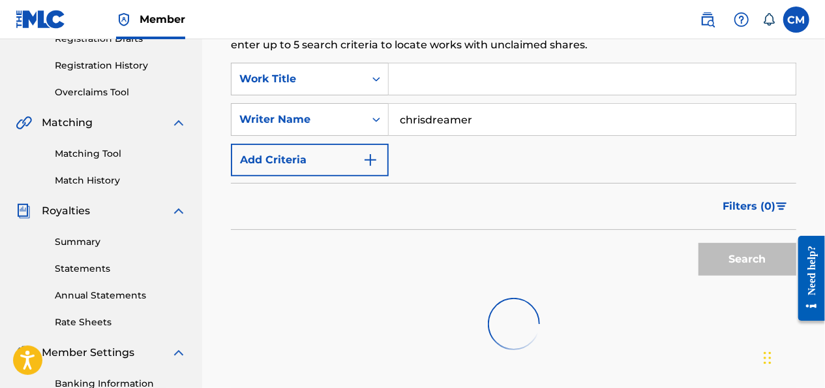
click at [745, 251] on button "Search" at bounding box center [748, 259] width 98 height 33
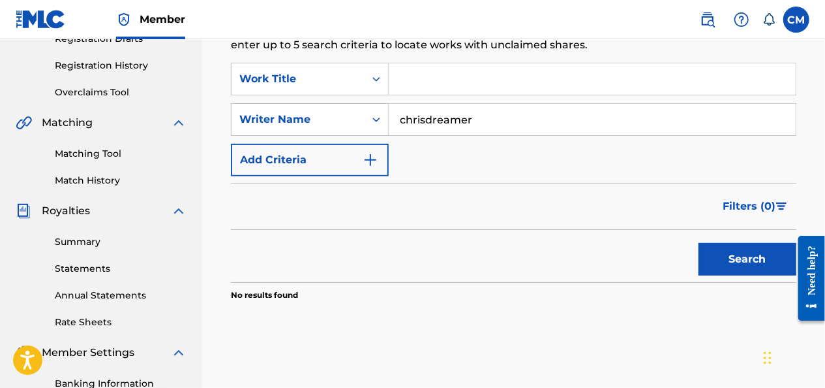
click at [426, 118] on input "chrisdreamer" at bounding box center [592, 119] width 407 height 31
type input "[PERSON_NAME]"
click at [718, 258] on button "Search" at bounding box center [748, 259] width 98 height 33
click at [410, 115] on input "[PERSON_NAME]" at bounding box center [592, 119] width 407 height 31
click at [415, 119] on input "[PERSON_NAME]" at bounding box center [592, 119] width 407 height 31
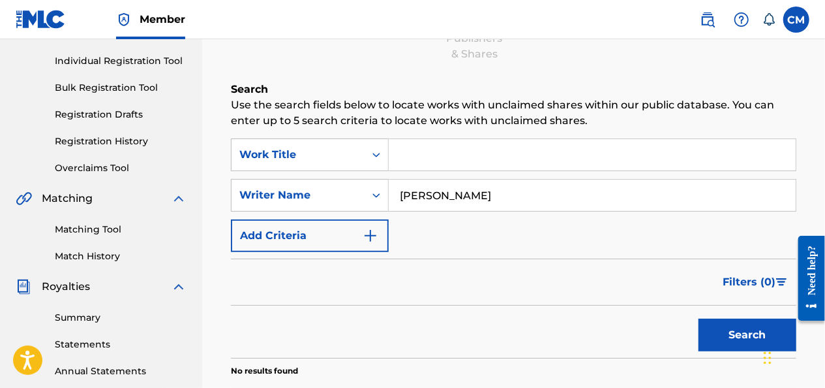
scroll to position [156, 0]
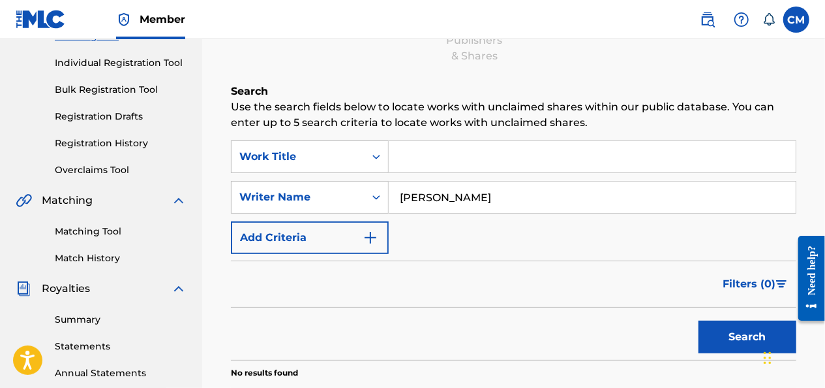
click at [491, 205] on input "[PERSON_NAME]" at bounding box center [592, 196] width 407 height 31
drag, startPoint x: 491, startPoint y: 205, endPoint x: 337, endPoint y: 198, distance: 154.1
click at [337, 198] on div "SearchWithCriteria71f2dc17-35dd-4535-ae7d-0a4667fa480a Writer Name chris dreamer" at bounding box center [514, 197] width 566 height 33
click at [699, 320] on button "Search" at bounding box center [748, 336] width 98 height 33
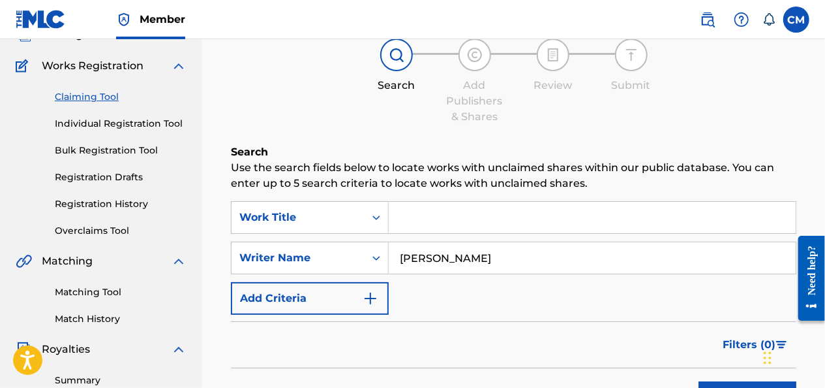
scroll to position [94, 0]
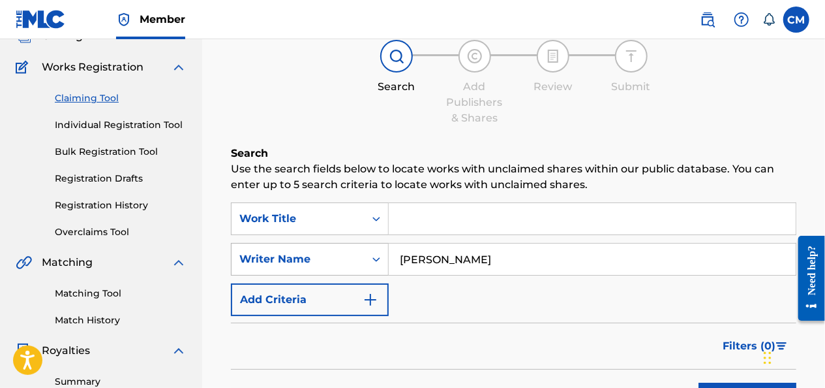
drag, startPoint x: 476, startPoint y: 263, endPoint x: 316, endPoint y: 253, distance: 160.8
click at [316, 253] on div "SearchWithCriteria71f2dc17-35dd-4535-ae7d-0a4667fa480a Writer Name premo rice" at bounding box center [514, 259] width 566 height 33
type input "\"
type input "03 greedo"
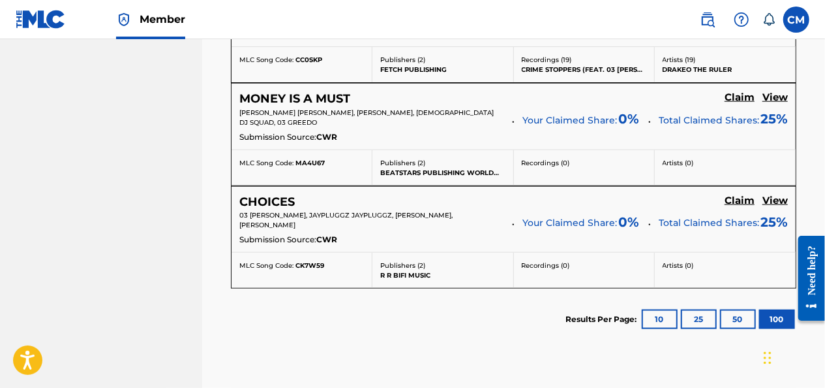
scroll to position [758, 0]
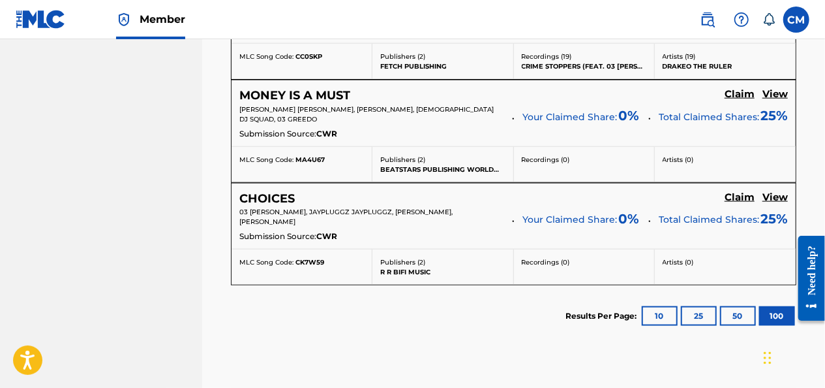
click at [663, 313] on button "10" at bounding box center [660, 316] width 36 height 20
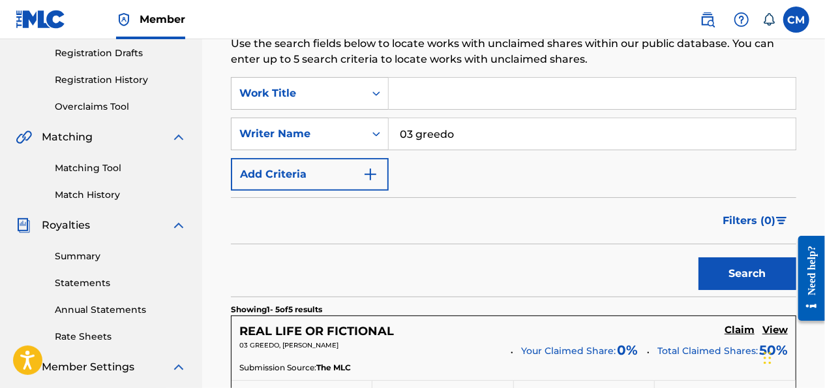
scroll to position [172, 0]
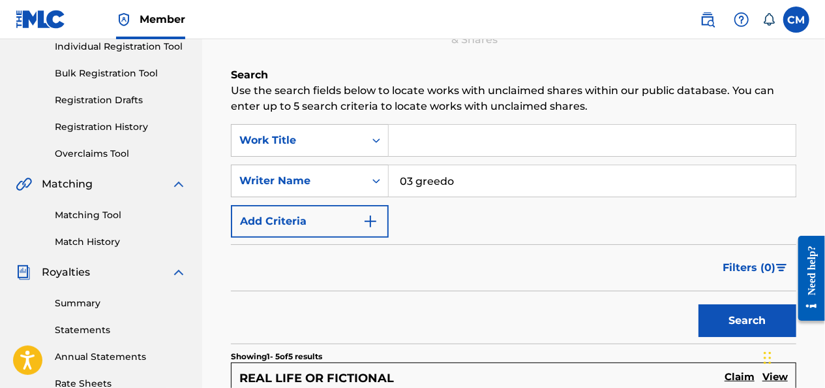
click at [487, 134] on input "Search Form" at bounding box center [592, 140] width 407 height 31
type input "hummers"
click at [731, 321] on button "Search" at bounding box center [748, 320] width 98 height 33
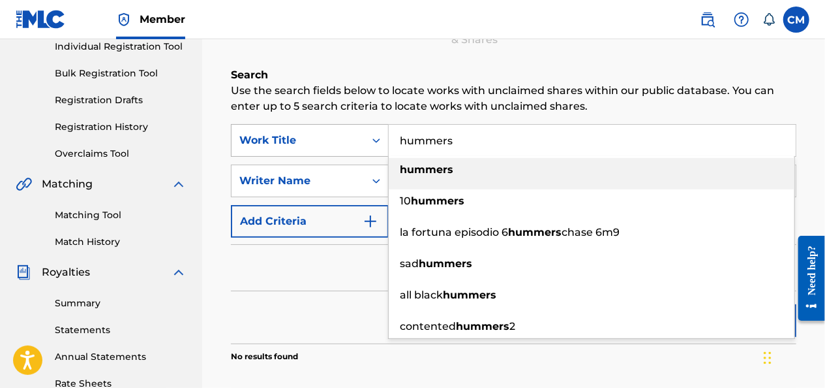
drag, startPoint x: 477, startPoint y: 143, endPoint x: 312, endPoint y: 126, distance: 165.3
click at [312, 126] on div "SearchWithCriteriae09f74bf-44a2-4ff9-8f83-ad57b10ca3d4 Work Title hummers humme…" at bounding box center [514, 140] width 566 height 33
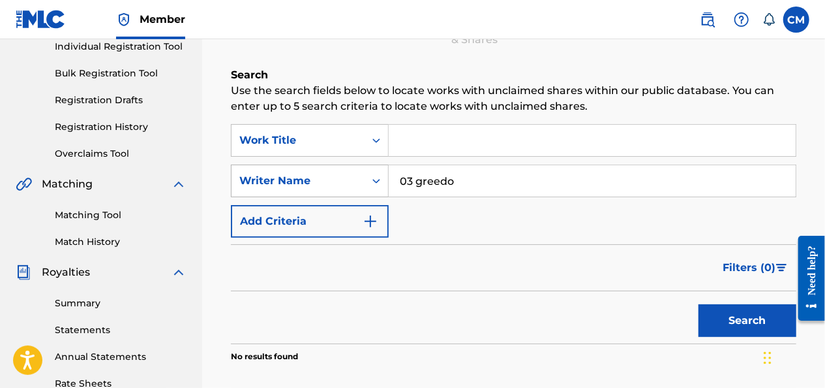
drag, startPoint x: 459, startPoint y: 171, endPoint x: 279, endPoint y: 192, distance: 181.3
click at [279, 192] on div "SearchWithCriteria71f2dc17-35dd-4535-ae7d-0a4667fa480a Writer Name 03 greedo" at bounding box center [514, 180] width 566 height 33
type input "duke deuce"
click at [753, 325] on button "Search" at bounding box center [748, 320] width 98 height 33
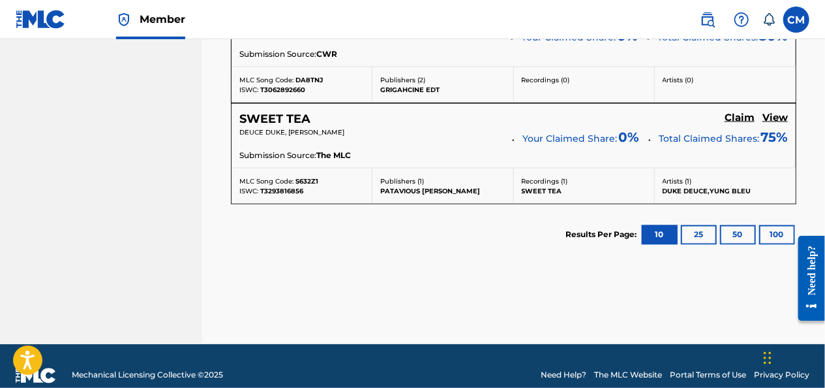
scroll to position [1045, 0]
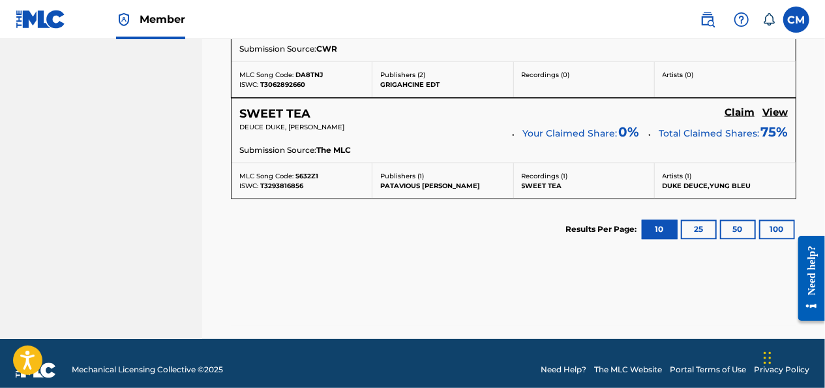
click at [697, 223] on button "25" at bounding box center [699, 230] width 36 height 20
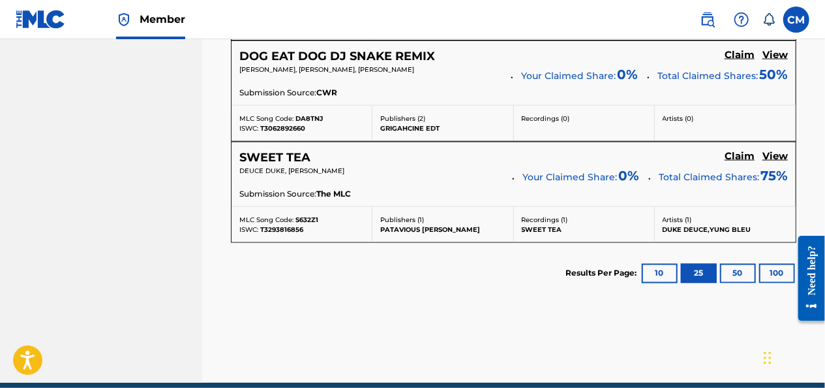
scroll to position [1003, 0]
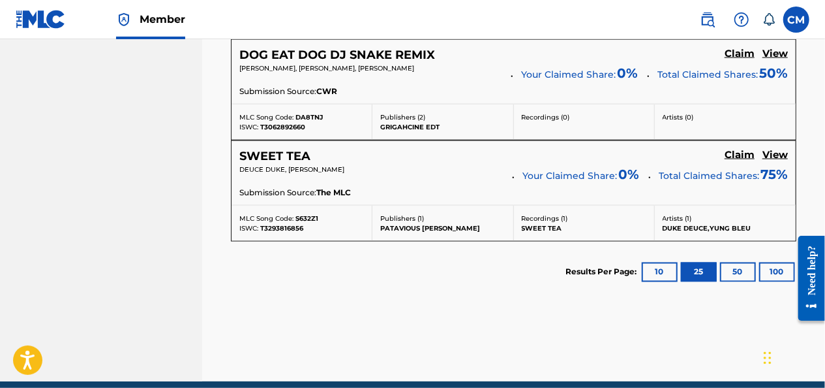
click at [744, 270] on button "50" at bounding box center [738, 272] width 36 height 20
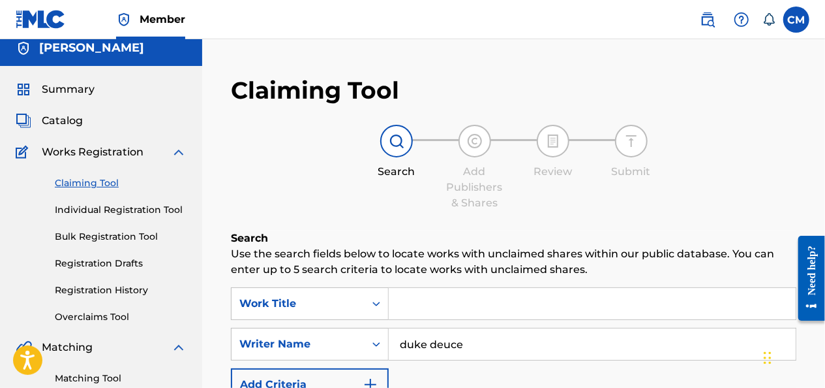
scroll to position [20, 0]
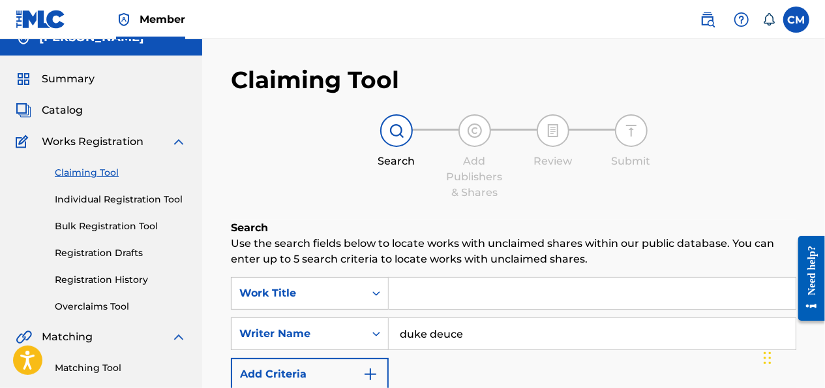
drag, startPoint x: 472, startPoint y: 339, endPoint x: 469, endPoint y: 320, distance: 19.8
click at [469, 320] on input "duke deuce" at bounding box center [592, 333] width 407 height 31
click at [454, 302] on input "Search Form" at bounding box center [592, 292] width 407 height 31
type input "bhz"
click at [427, 345] on div "bhz" at bounding box center [592, 353] width 406 height 23
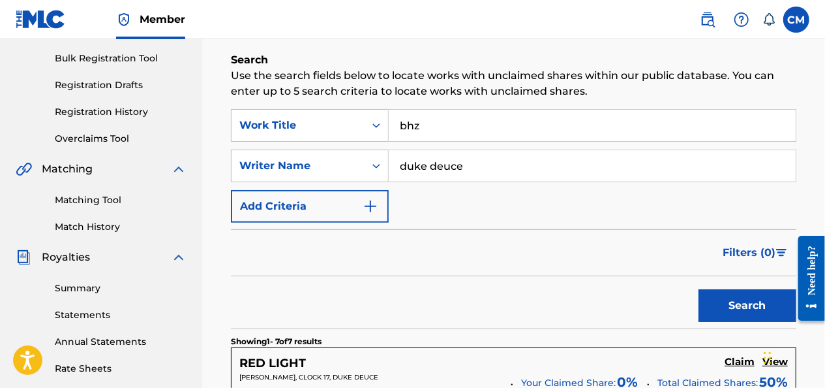
scroll to position [190, 0]
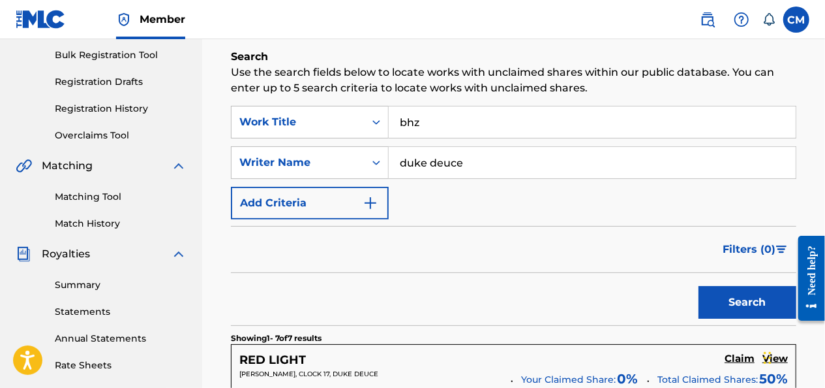
click at [735, 288] on button "Search" at bounding box center [748, 302] width 98 height 33
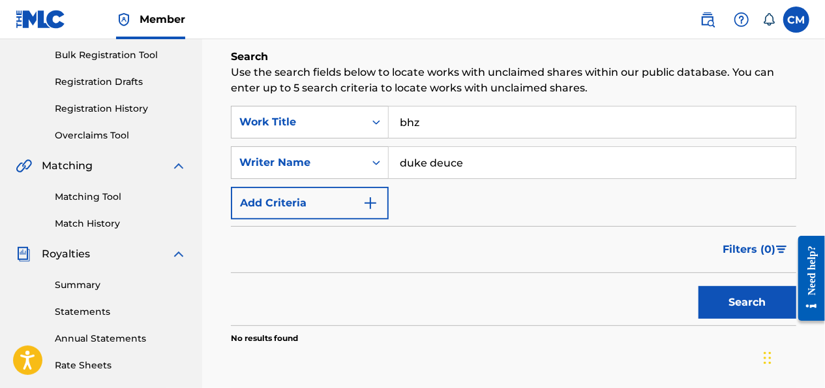
click at [800, 22] on label at bounding box center [797, 20] width 26 height 26
click at [797, 20] on input "CM Christopher Monroe dreamer88keys@gmail.com Notification Preferences Profile …" at bounding box center [797, 20] width 0 height 0
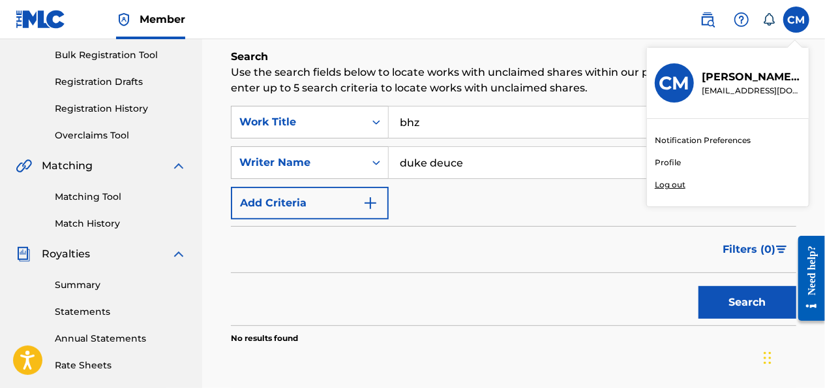
click at [667, 80] on h3 "CM" at bounding box center [675, 83] width 31 height 23
click at [797, 20] on input "CM Christopher Monroe dreamer88keys@gmail.com Notification Preferences Profile …" at bounding box center [797, 20] width 0 height 0
click at [729, 91] on p "[EMAIL_ADDRESS][DOMAIN_NAME]" at bounding box center [751, 91] width 99 height 12
click at [797, 20] on input "CM Christopher Monroe dreamer88keys@gmail.com Notification Preferences Profile …" at bounding box center [797, 20] width 0 height 0
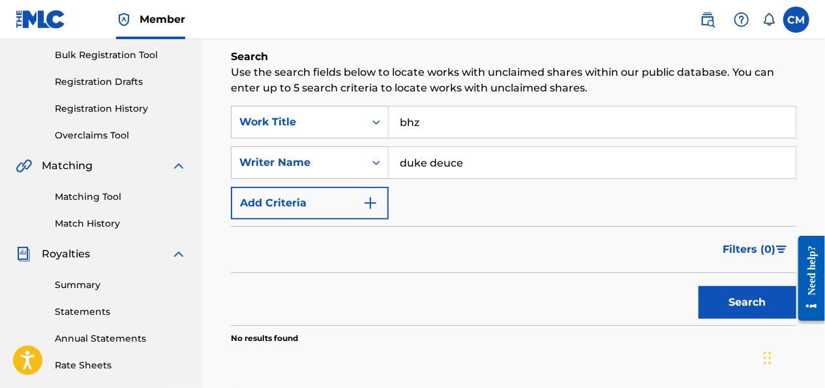
click at [331, 239] on div "Filters ( 0 )" at bounding box center [514, 249] width 566 height 47
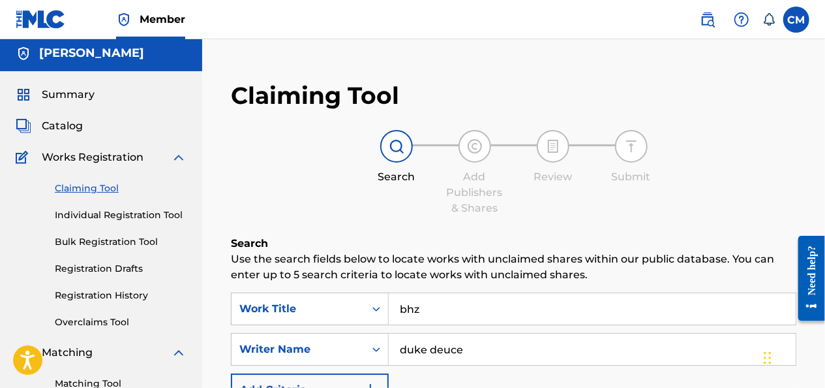
scroll to position [0, 0]
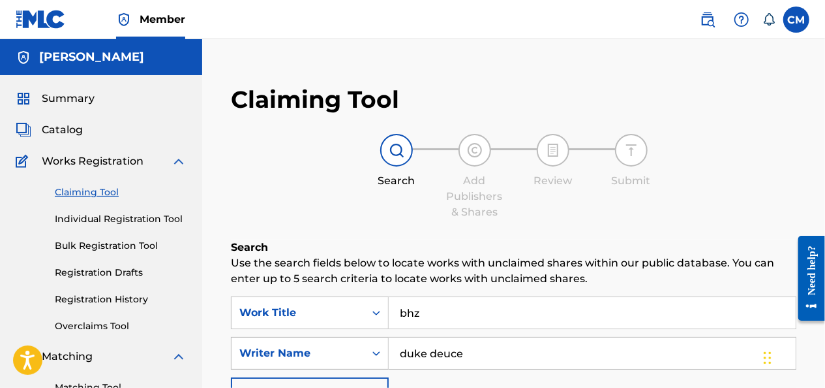
click at [69, 125] on span "Catalog" at bounding box center [62, 130] width 41 height 16
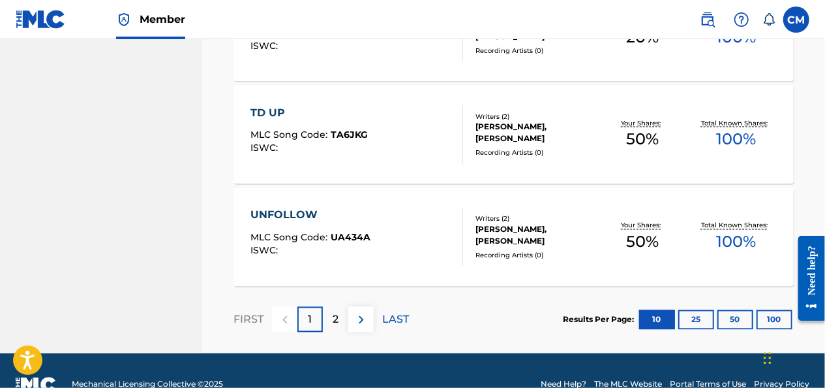
scroll to position [1138, 0]
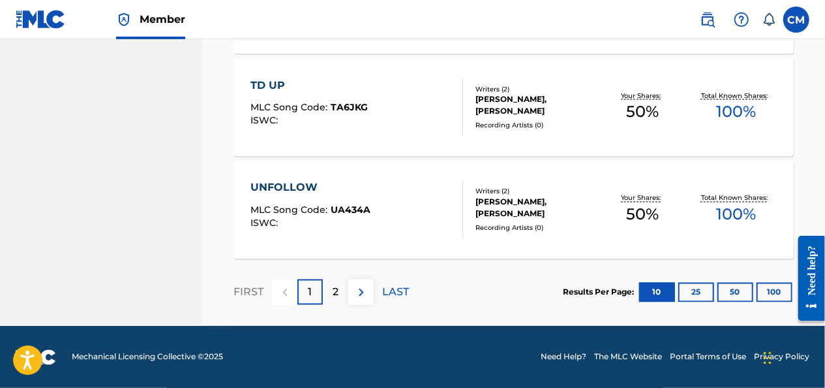
click at [343, 294] on div "2" at bounding box center [335, 291] width 25 height 25
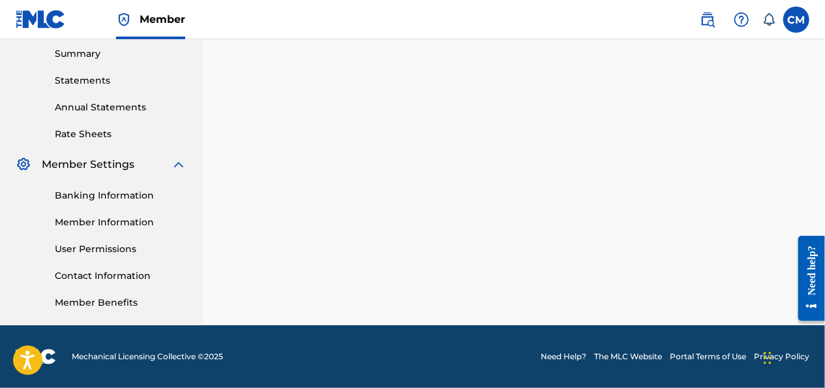
scroll to position [421, 0]
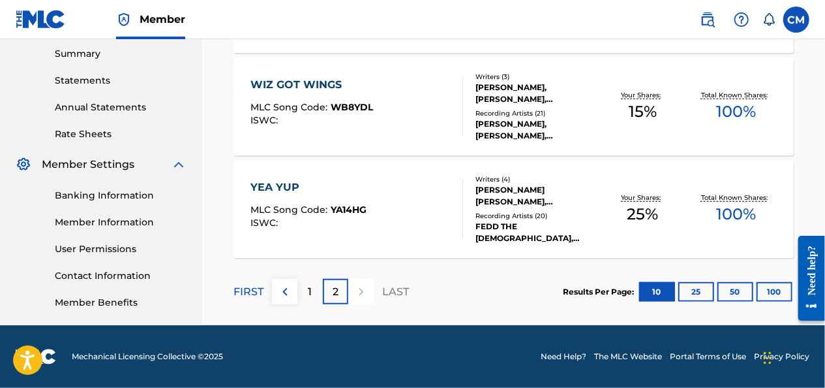
click at [313, 289] on div "1" at bounding box center [309, 291] width 25 height 25
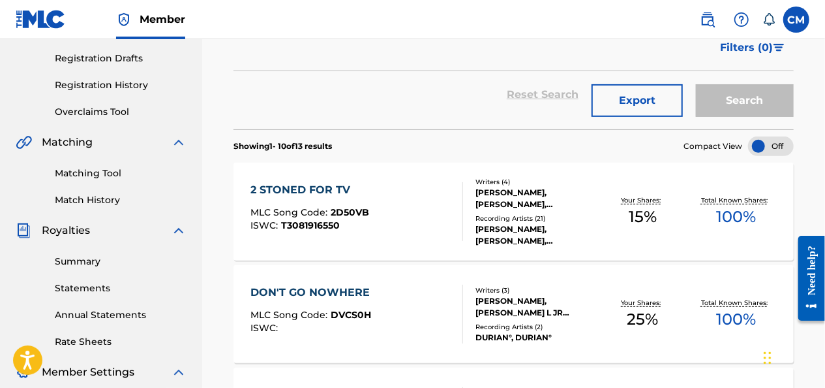
scroll to position [196, 0]
